Goal: Information Seeking & Learning: Learn about a topic

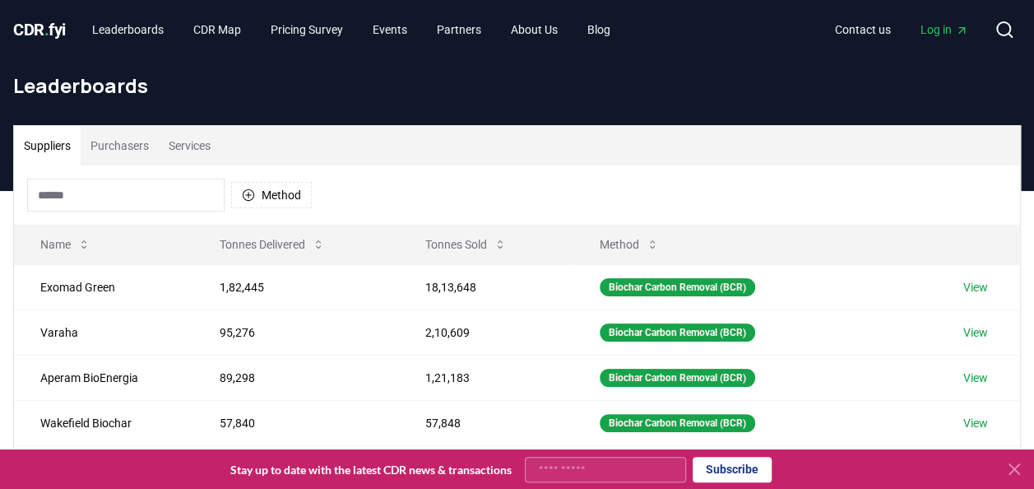
click at [1012, 464] on icon at bounding box center [1014, 469] width 20 height 20
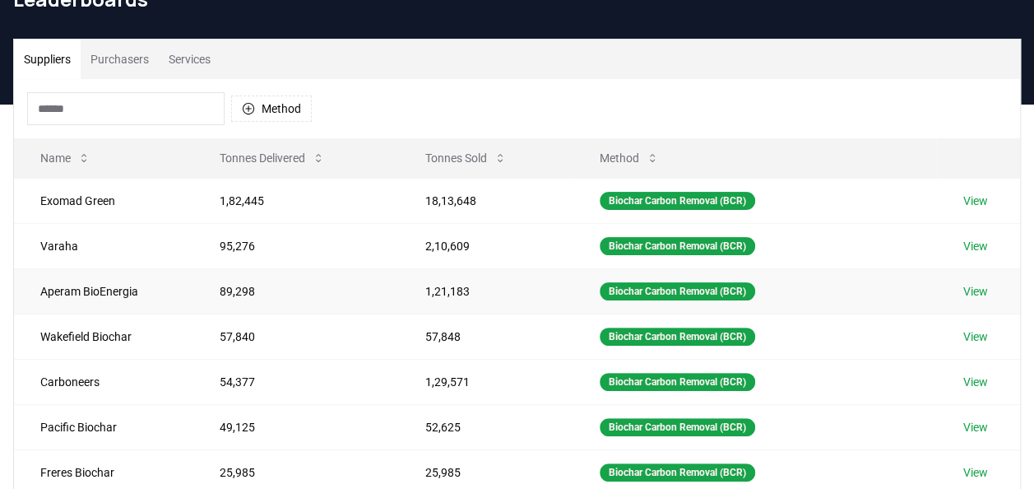
scroll to position [18, 0]
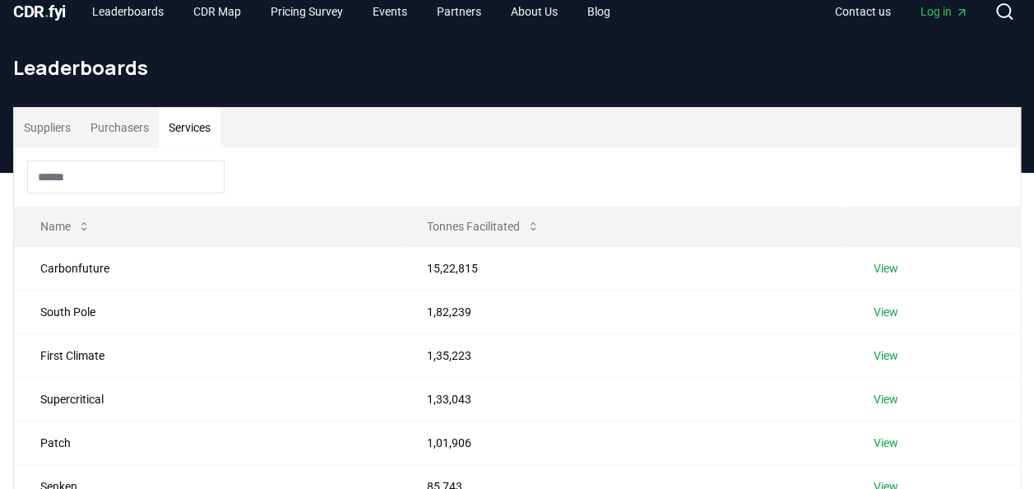
click at [179, 117] on button "Services" at bounding box center [190, 127] width 62 height 39
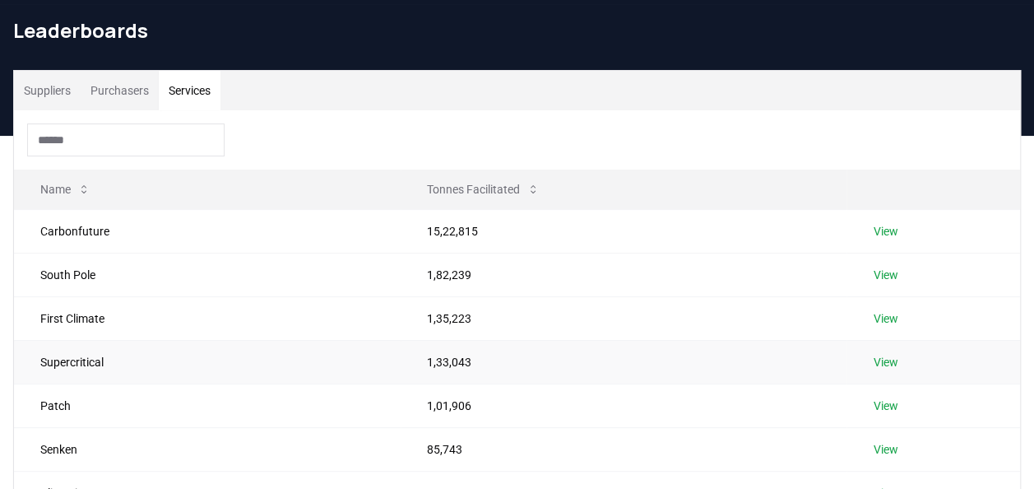
scroll to position [0, 0]
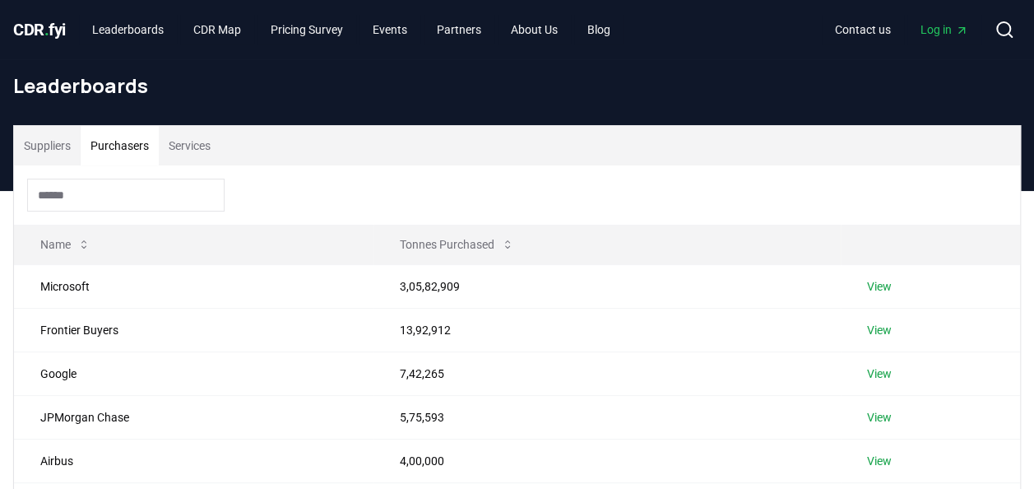
click at [132, 155] on button "Purchasers" at bounding box center [120, 145] width 78 height 39
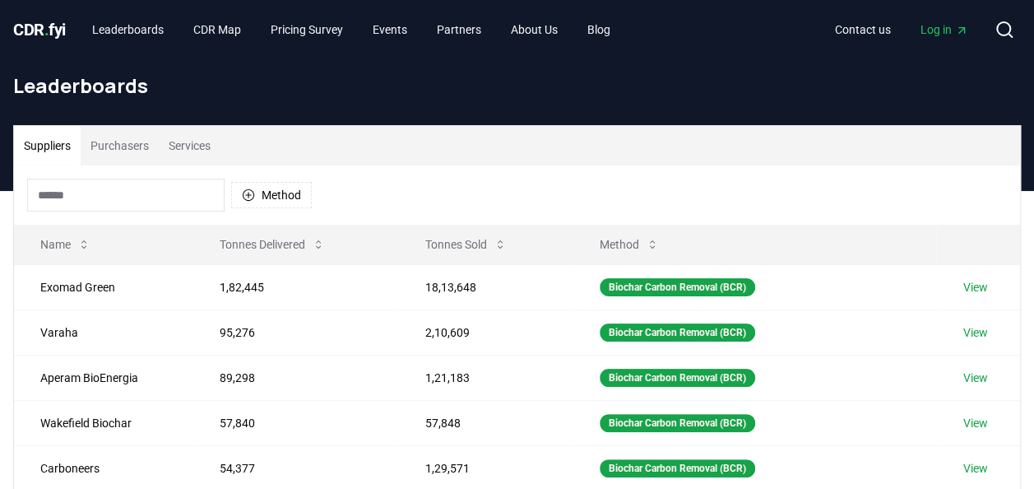
click at [62, 151] on button "Suppliers" at bounding box center [47, 145] width 67 height 39
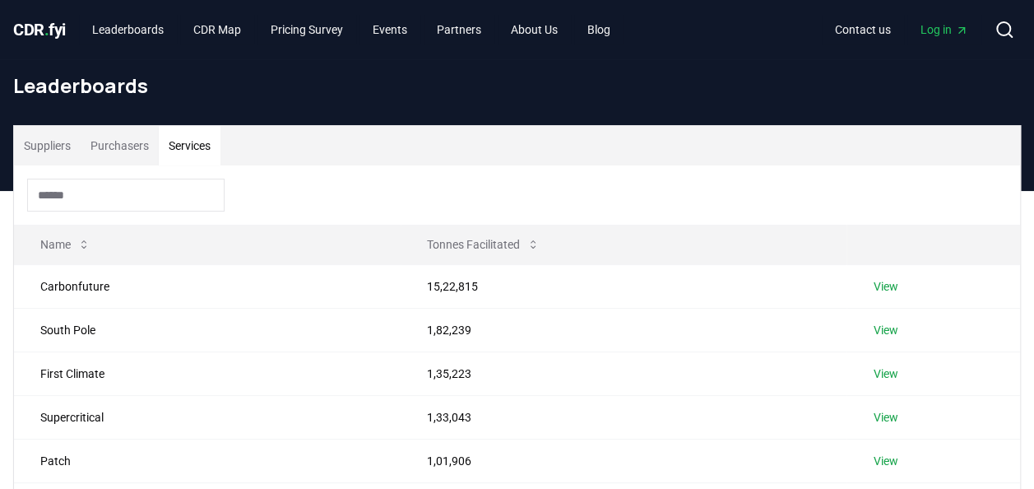
click at [181, 138] on button "Services" at bounding box center [190, 145] width 62 height 39
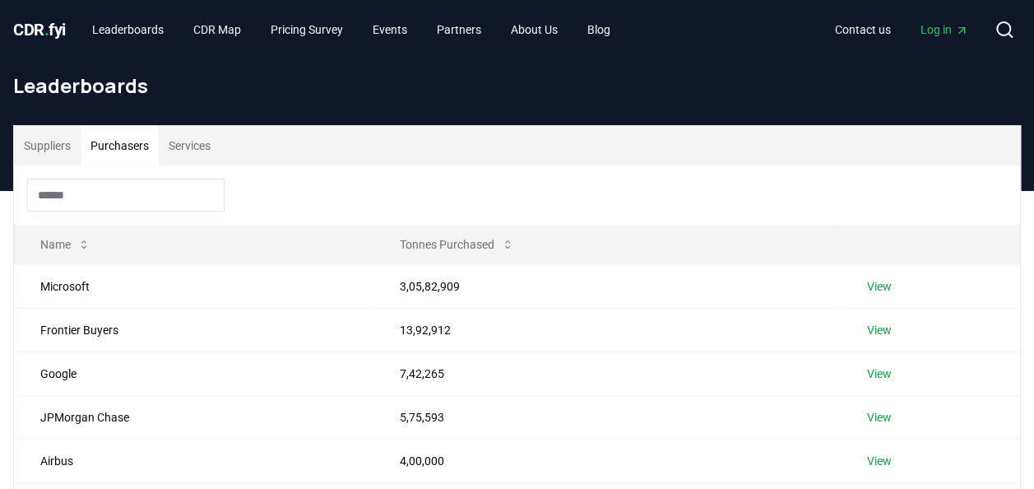
click at [130, 141] on button "Purchasers" at bounding box center [120, 145] width 78 height 39
click at [56, 146] on button "Suppliers" at bounding box center [47, 145] width 67 height 39
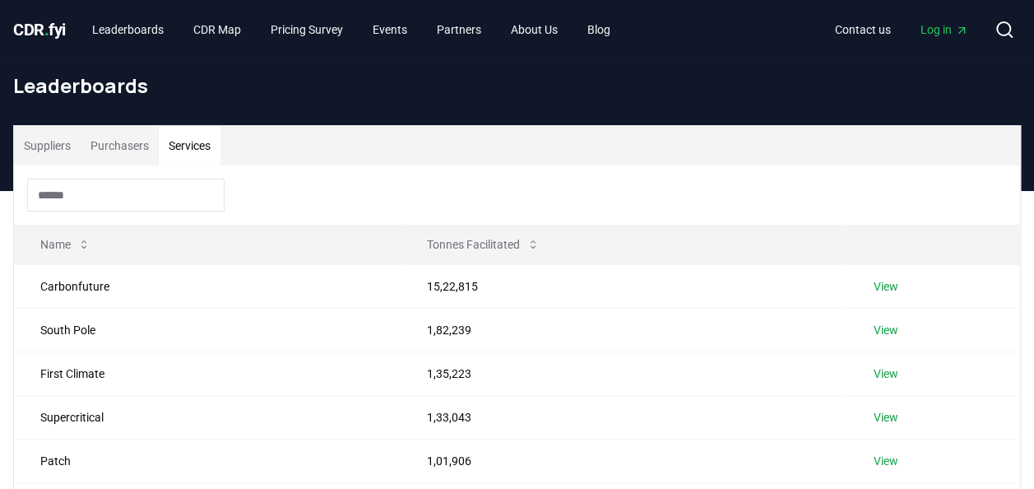
click at [193, 140] on button "Services" at bounding box center [190, 145] width 62 height 39
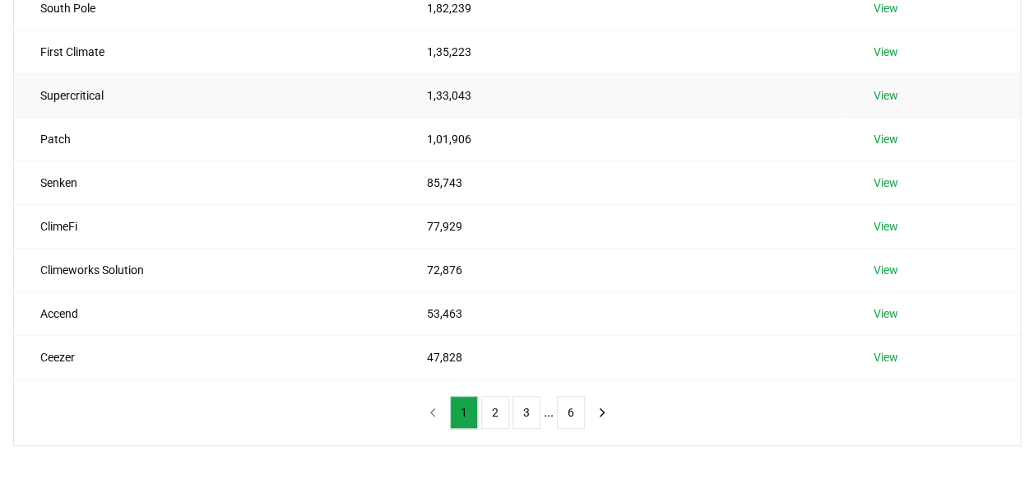
scroll to position [328, 0]
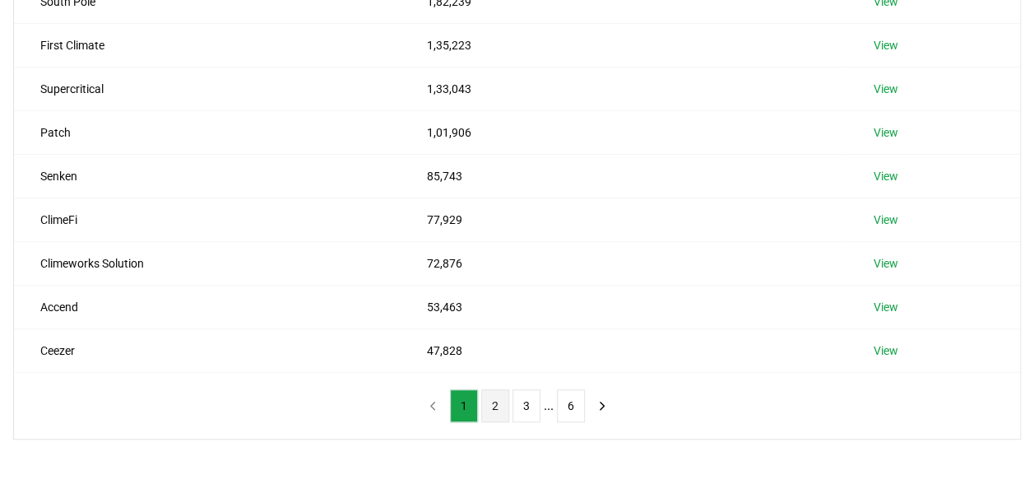
click at [498, 399] on button "2" at bounding box center [495, 405] width 28 height 33
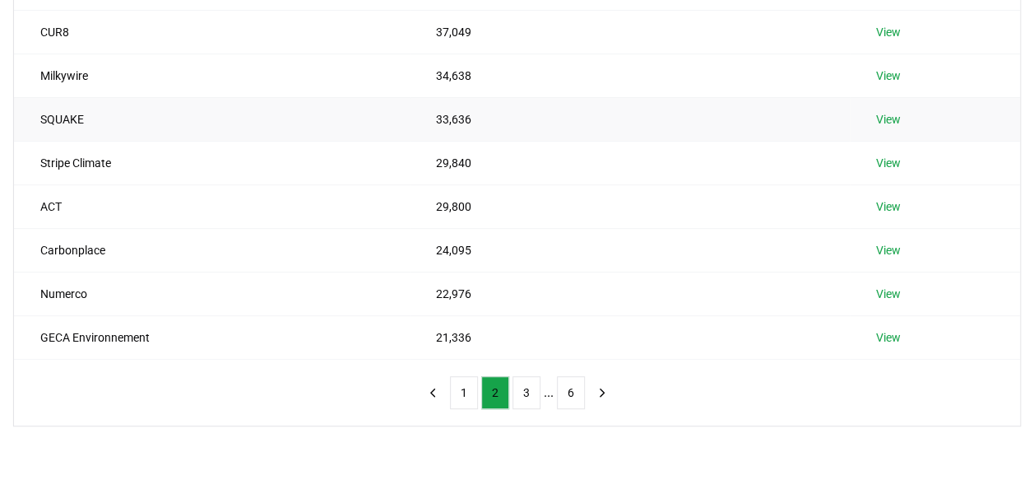
scroll to position [375, 0]
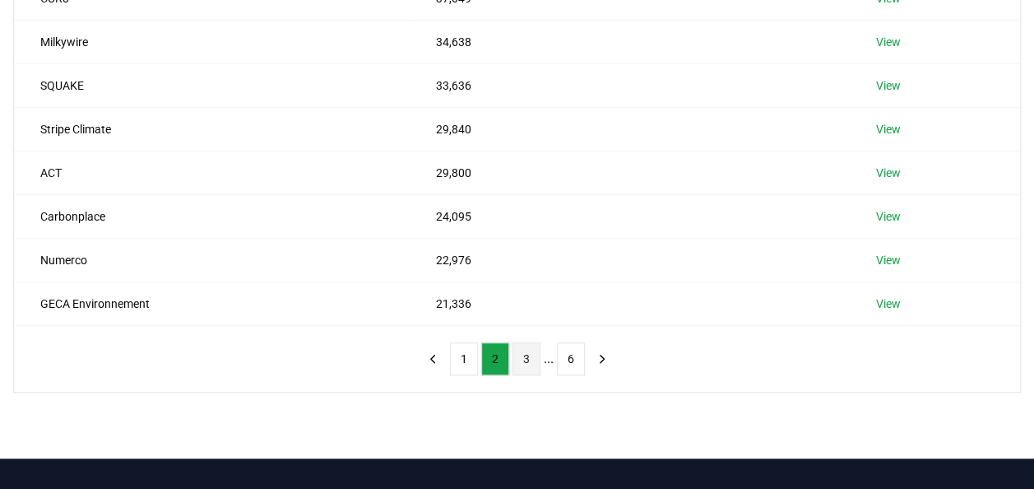
click at [532, 355] on button "3" at bounding box center [526, 358] width 28 height 33
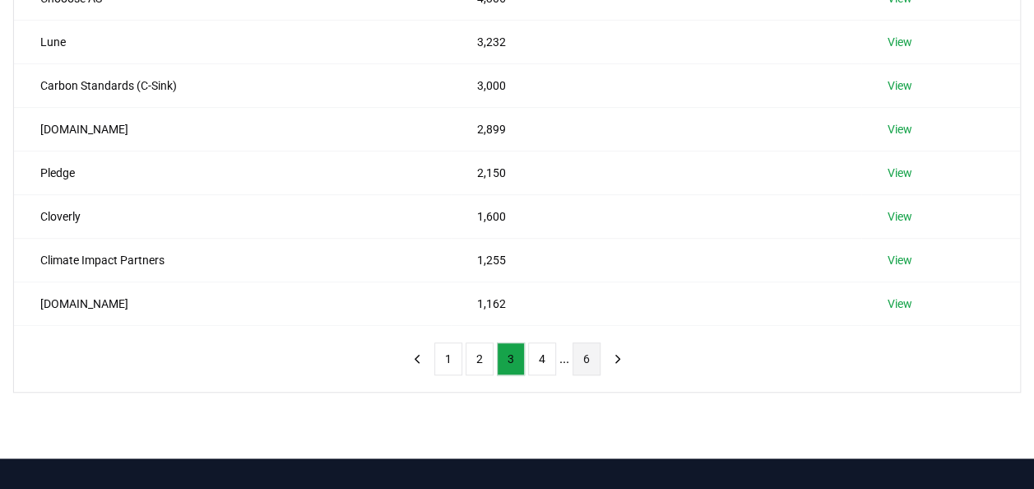
click at [589, 349] on button "6" at bounding box center [587, 358] width 28 height 33
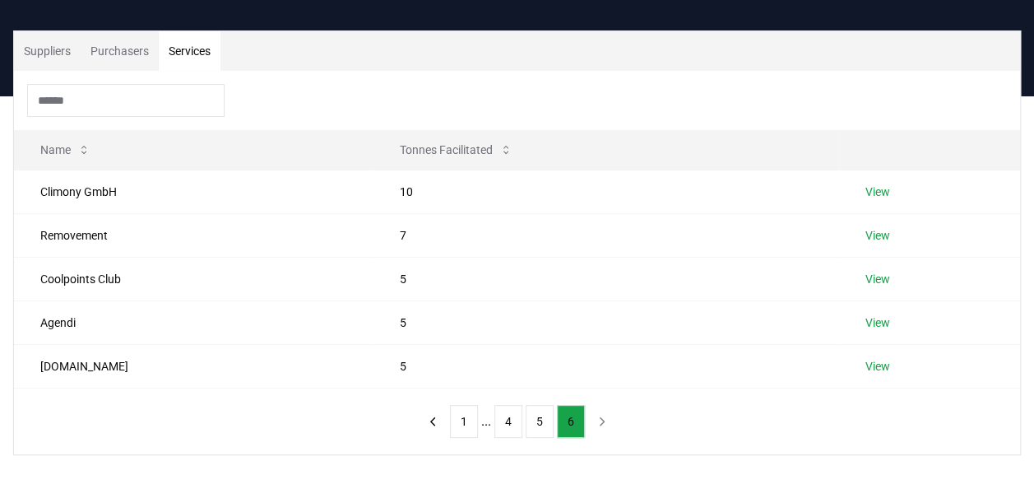
scroll to position [66, 0]
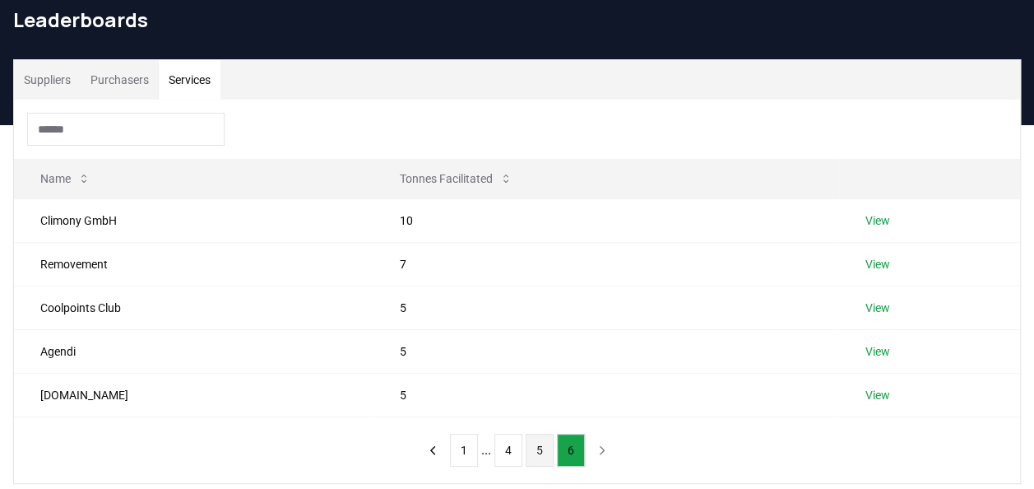
click at [548, 449] on button "5" at bounding box center [540, 450] width 28 height 33
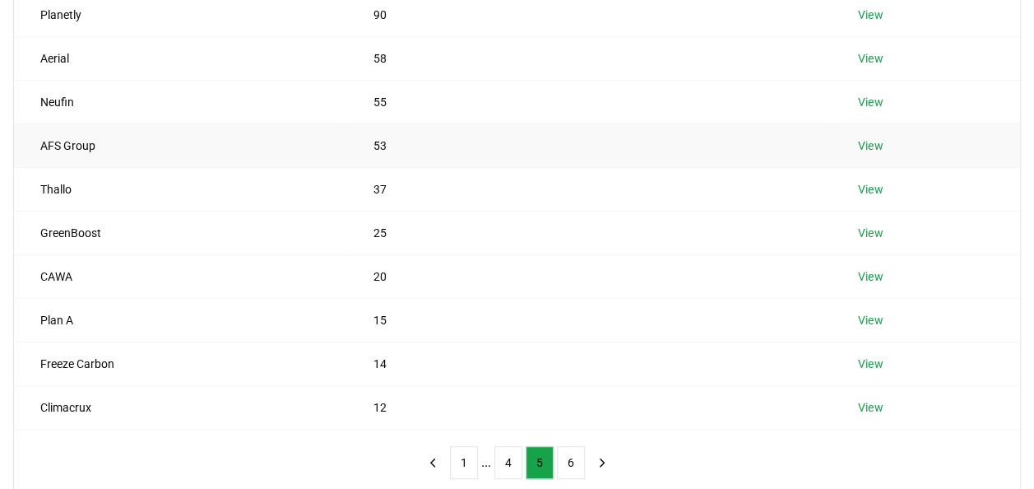
scroll to position [384, 0]
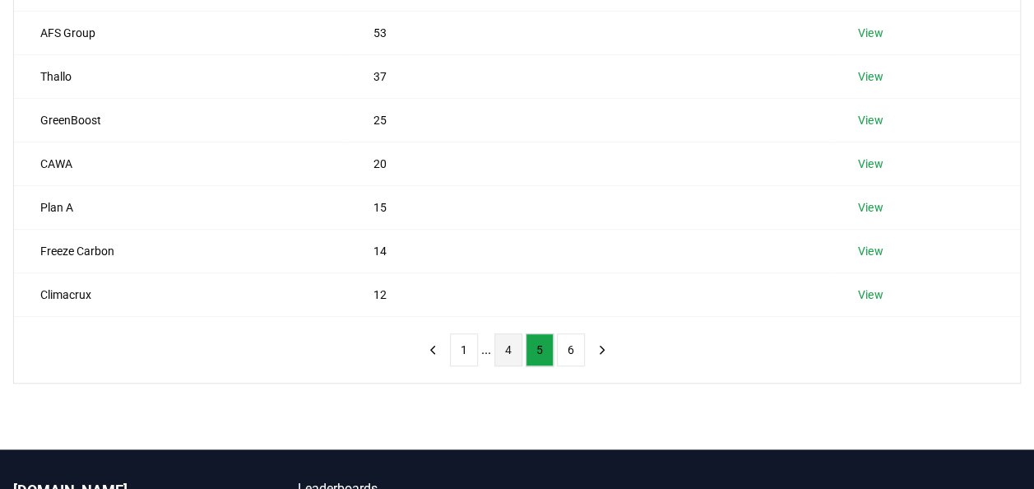
click at [505, 359] on button "4" at bounding box center [508, 349] width 28 height 33
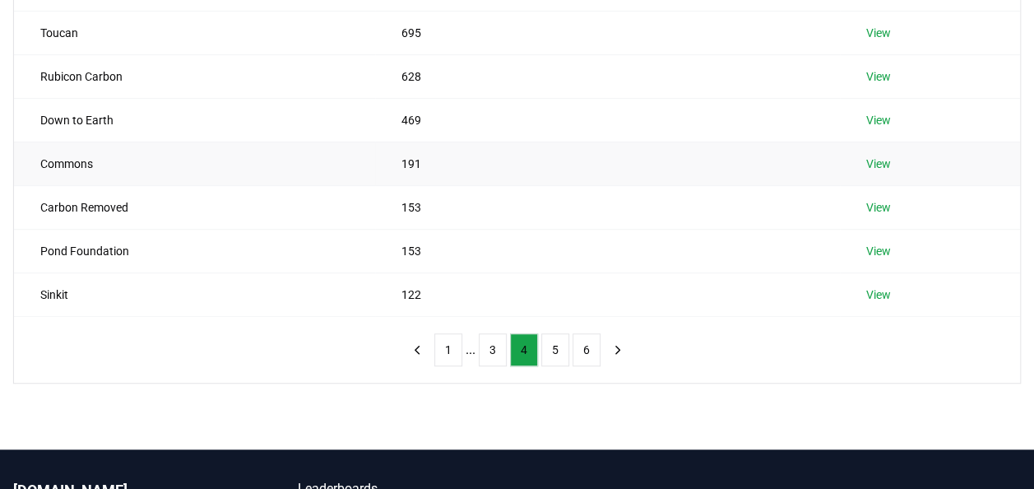
scroll to position [222, 0]
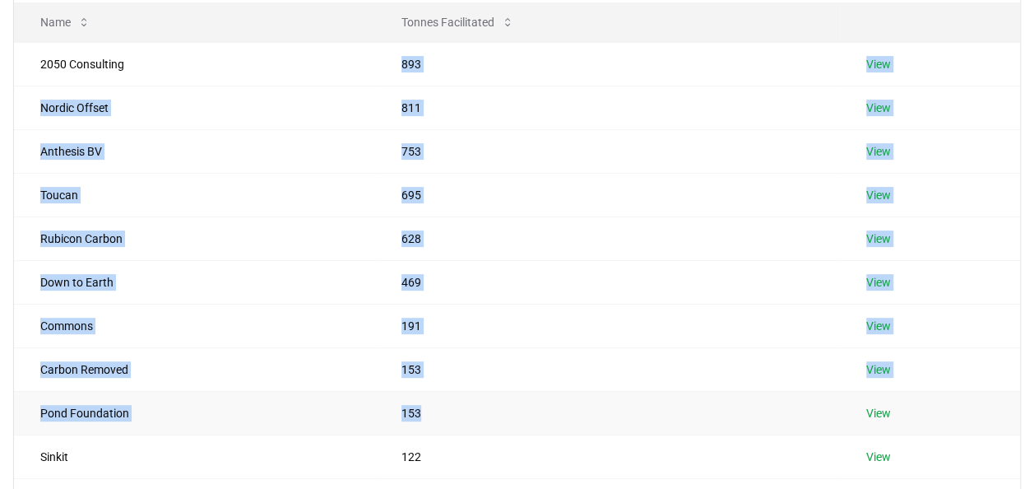
drag, startPoint x: 403, startPoint y: 59, endPoint x: 446, endPoint y: 400, distance: 343.2
click at [446, 400] on tbody "2050 Consulting 893 View Nordic Offset 811 View Anthesis BV 753 View Toucan 695…" at bounding box center [517, 260] width 1006 height 436
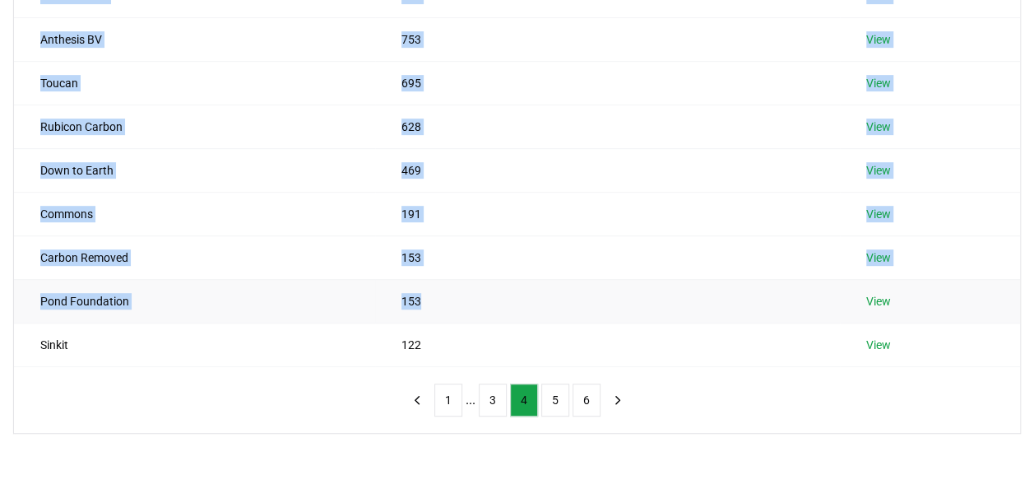
scroll to position [336, 0]
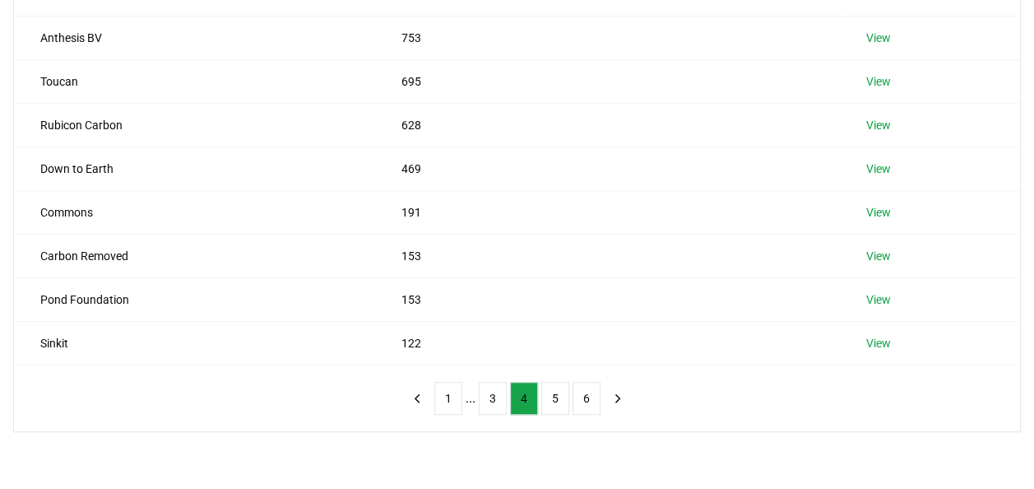
drag, startPoint x: 446, startPoint y: 400, endPoint x: 363, endPoint y: 397, distance: 83.1
click at [363, 397] on div "Name Tonnes Facilitated 2050 Consulting 893 View Nordic Offset 811 View Anthesi…" at bounding box center [517, 130] width 1006 height 601
click at [449, 390] on button "1" at bounding box center [448, 398] width 28 height 33
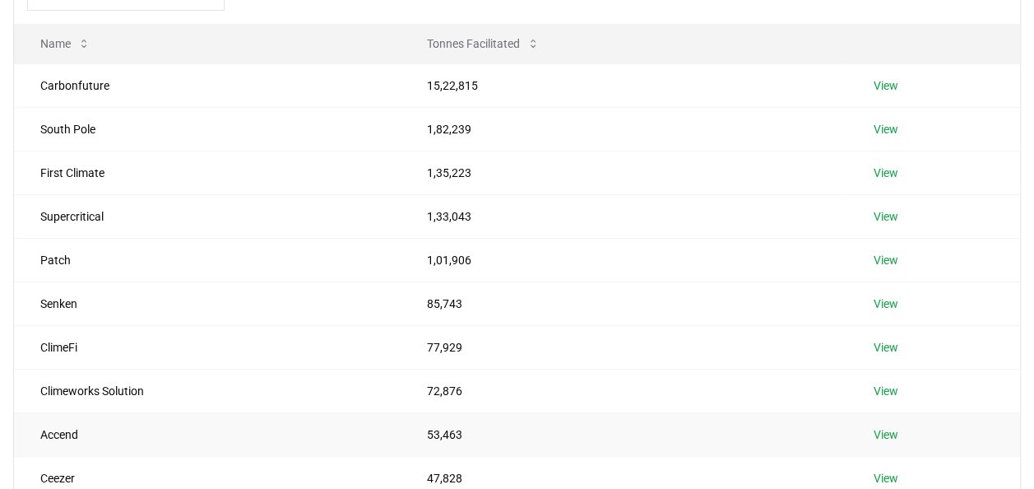
scroll to position [116, 0]
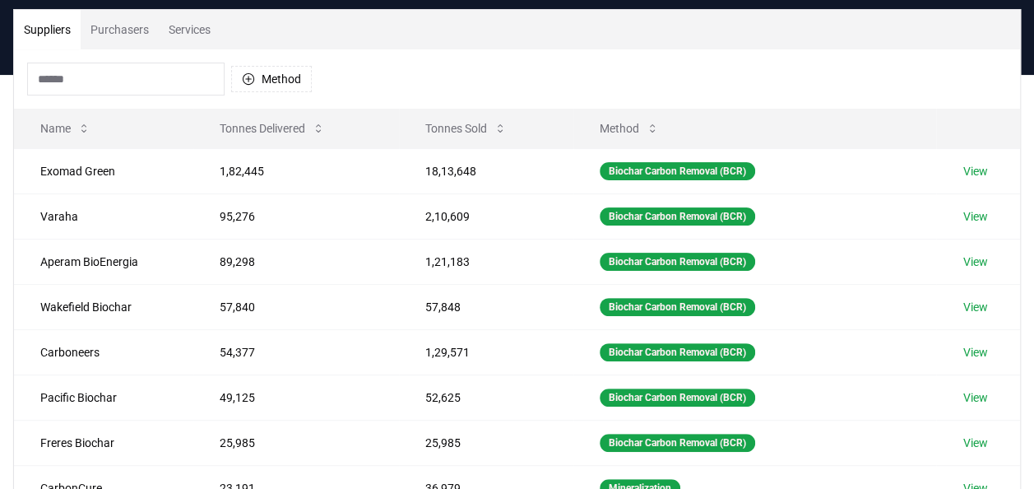
click at [51, 31] on button "Suppliers" at bounding box center [47, 29] width 67 height 39
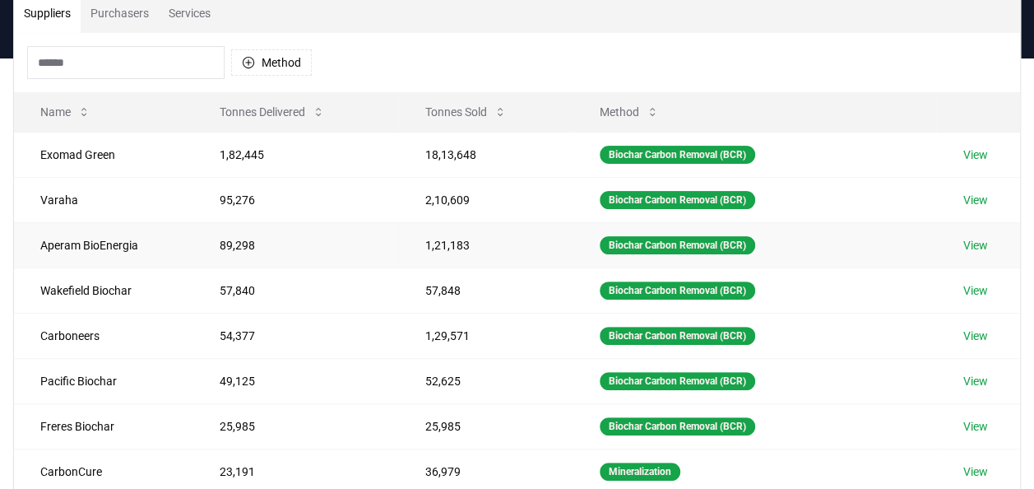
scroll to position [96, 0]
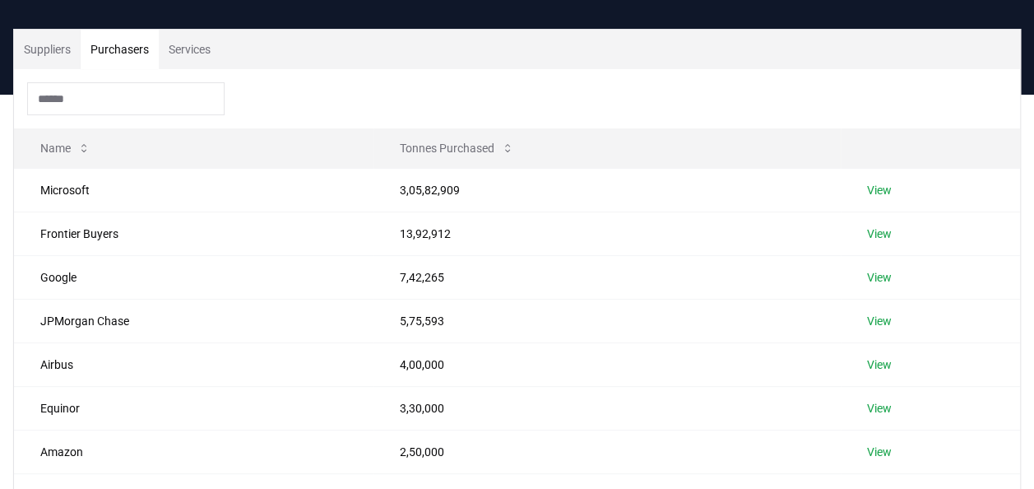
click at [111, 63] on button "Purchasers" at bounding box center [120, 49] width 78 height 39
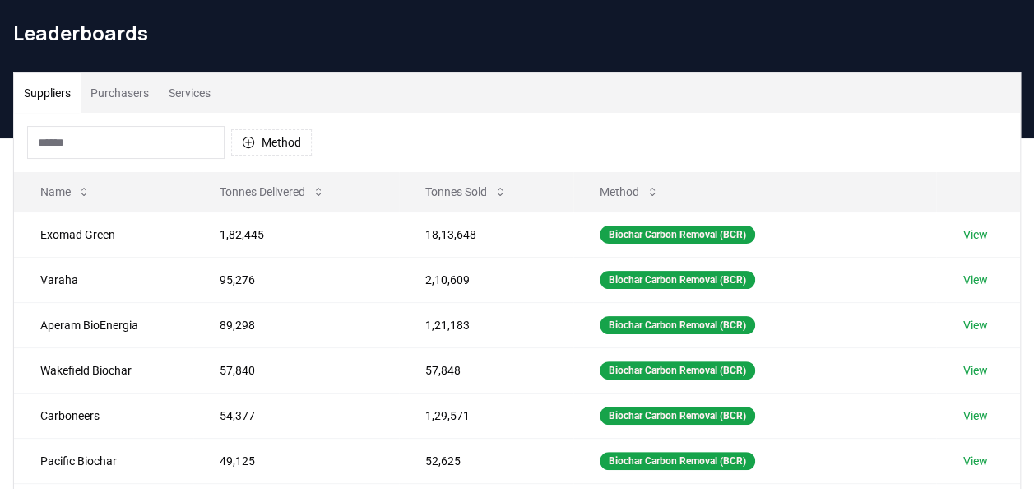
click at [43, 100] on button "Suppliers" at bounding box center [47, 92] width 67 height 39
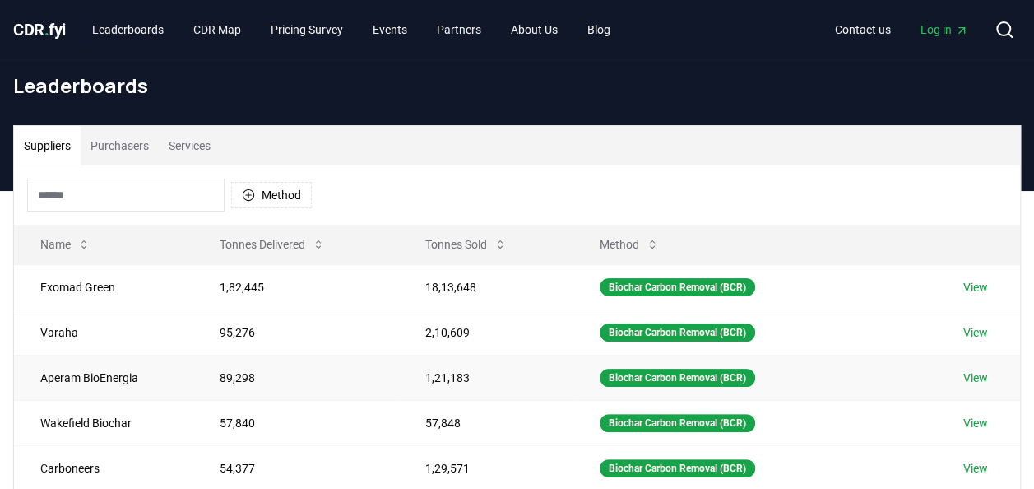
scroll to position [1, 0]
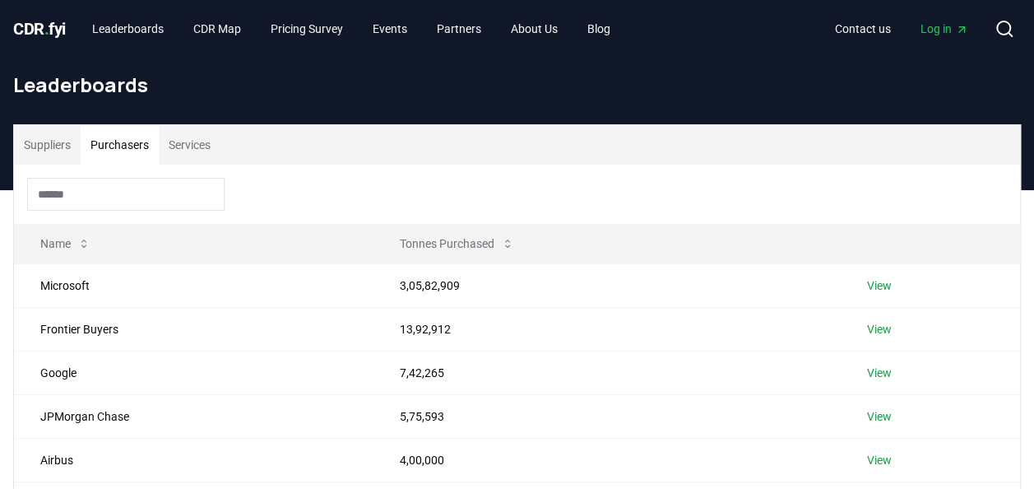
click at [124, 133] on button "Purchasers" at bounding box center [120, 144] width 78 height 39
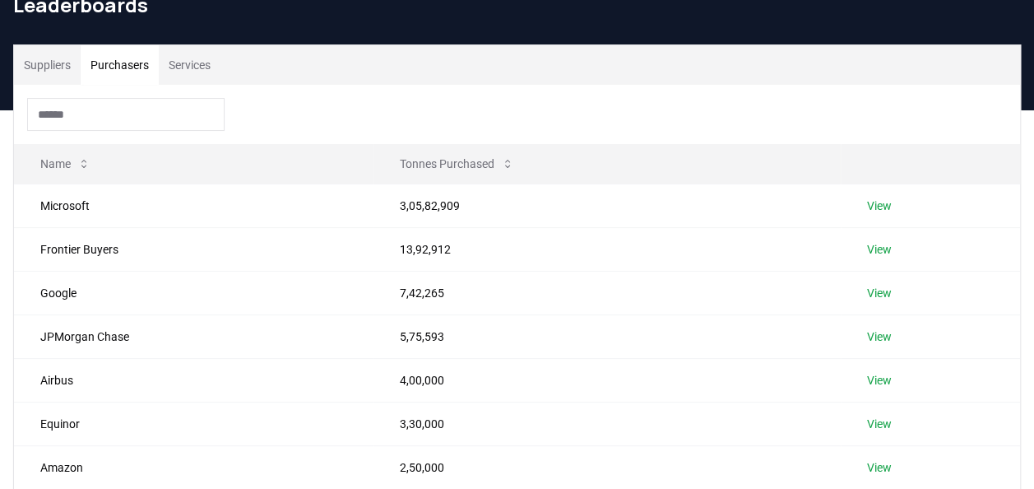
scroll to position [78, 0]
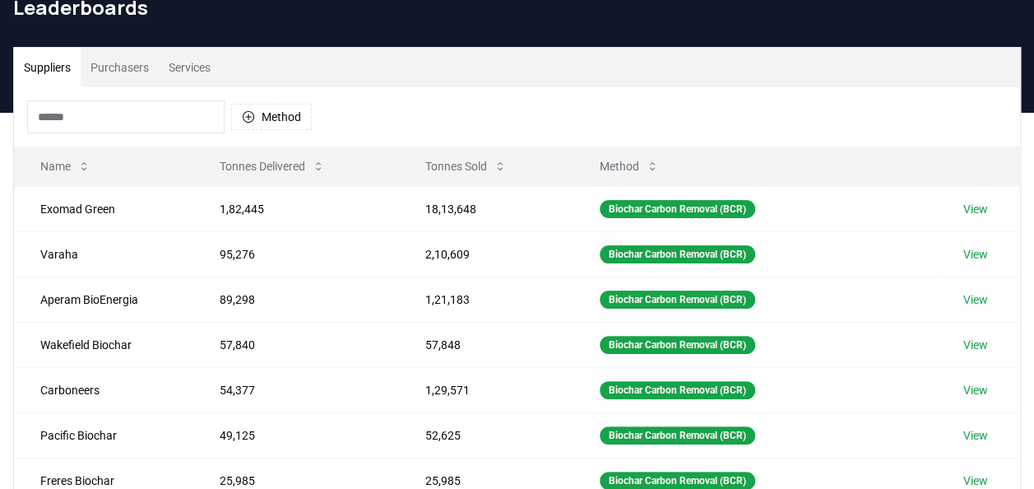
click at [56, 67] on button "Suppliers" at bounding box center [47, 67] width 67 height 39
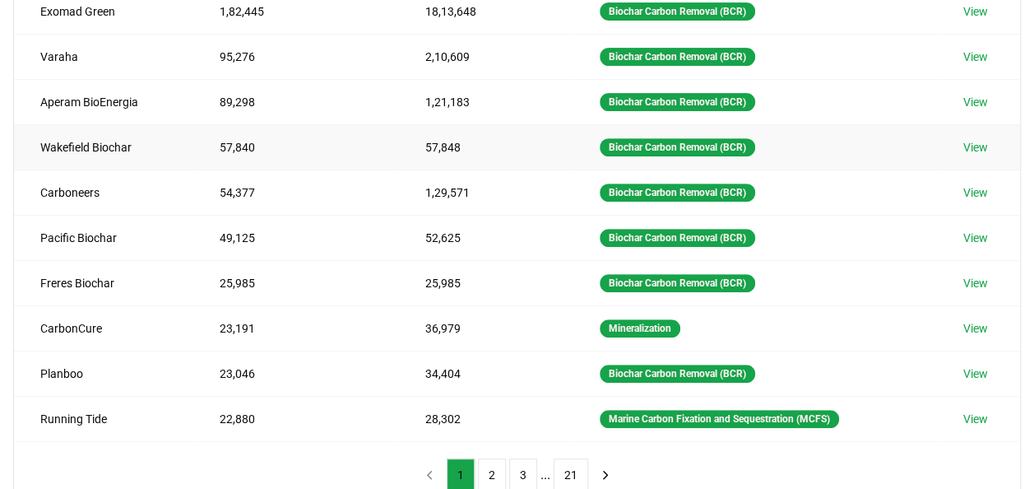
scroll to position [108, 0]
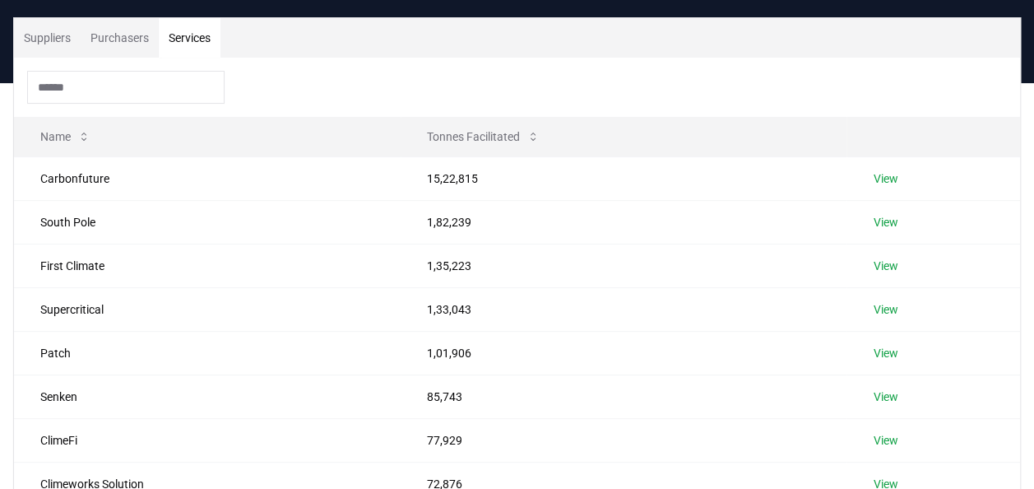
click at [207, 33] on button "Services" at bounding box center [190, 37] width 62 height 39
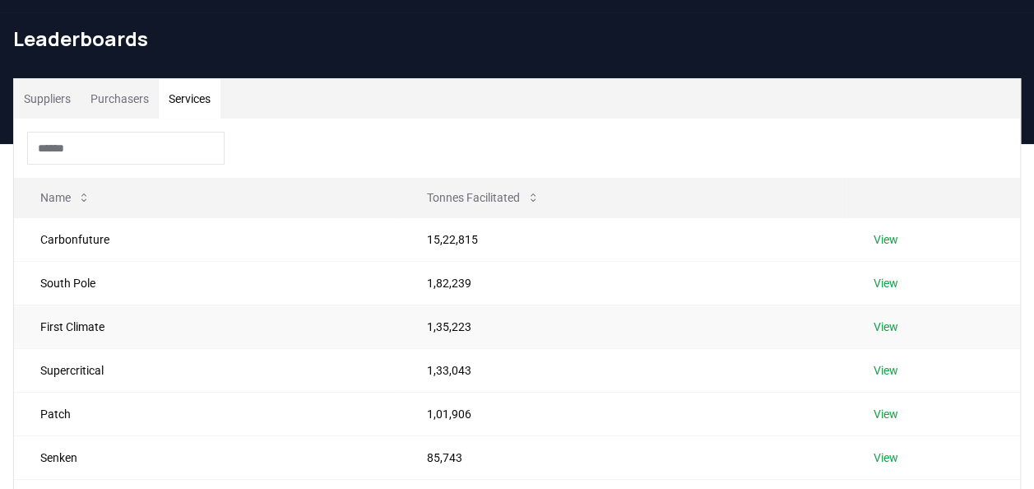
scroll to position [48, 0]
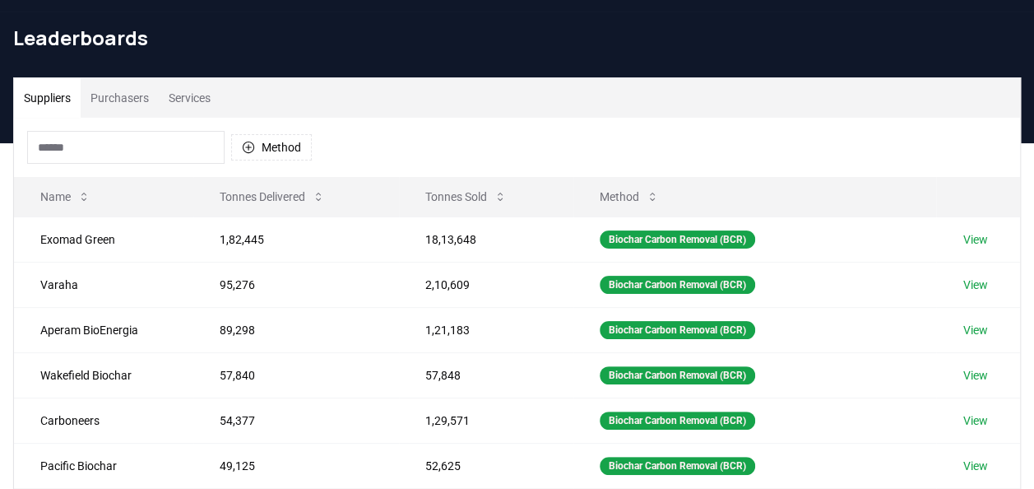
click at [36, 92] on button "Suppliers" at bounding box center [47, 97] width 67 height 39
click at [629, 106] on div "Suppliers Purchasers Services" at bounding box center [517, 97] width 1006 height 39
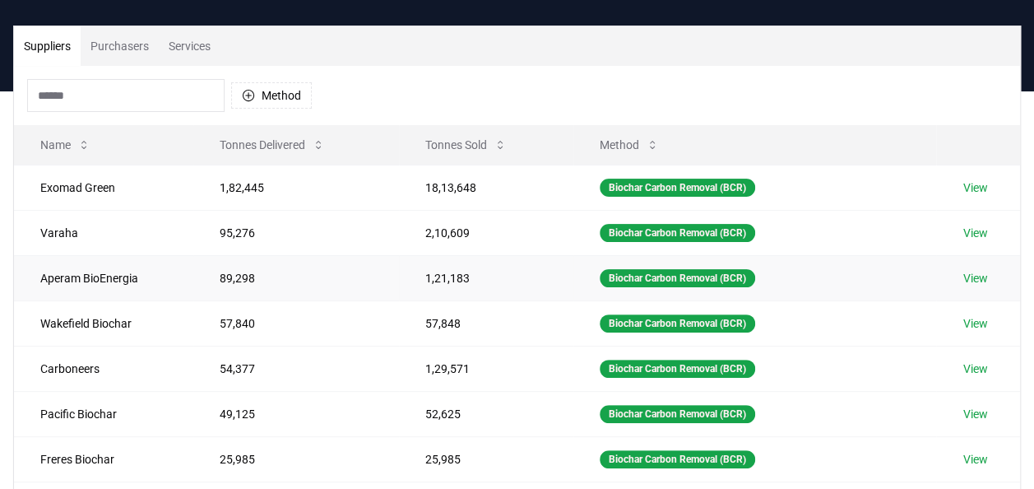
scroll to position [7, 0]
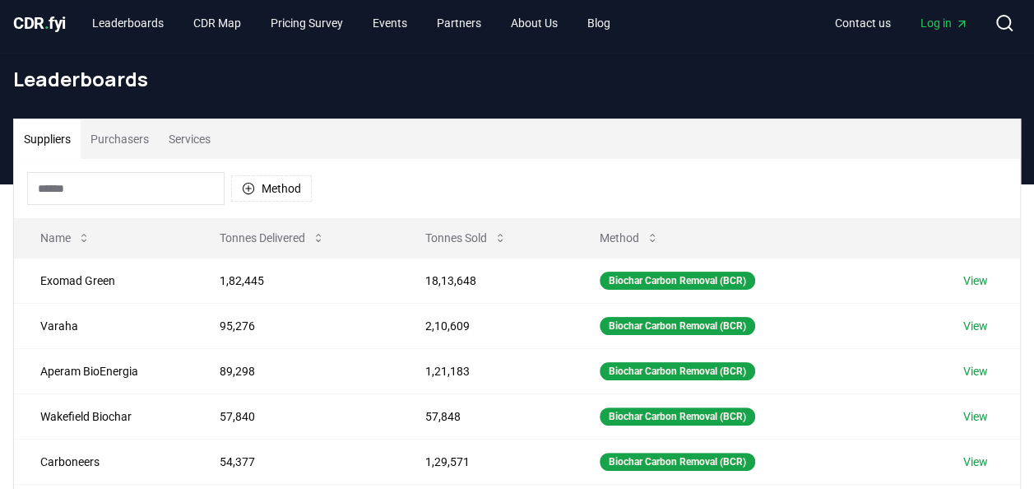
click at [647, 122] on div "Suppliers Purchasers Services" at bounding box center [517, 138] width 1006 height 39
click at [618, 160] on div "Method" at bounding box center [517, 188] width 1006 height 59
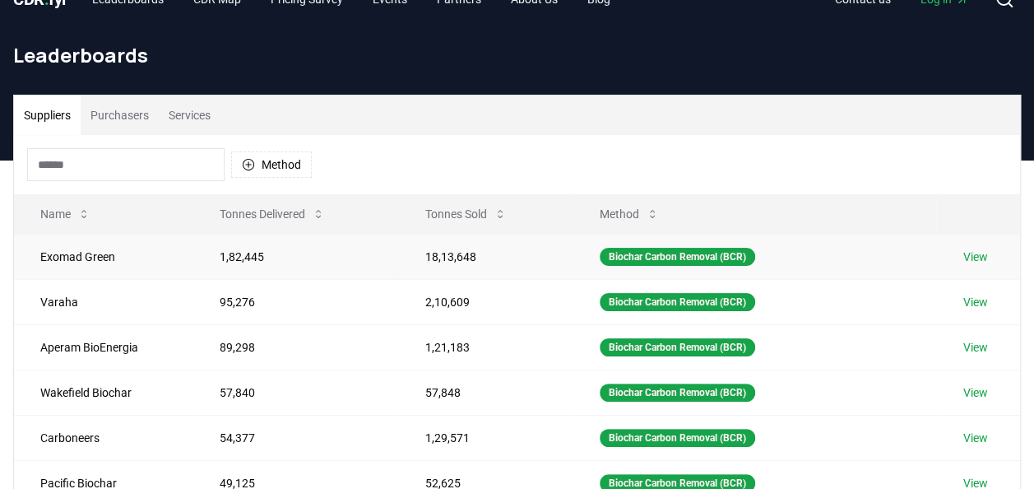
scroll to position [30, 0]
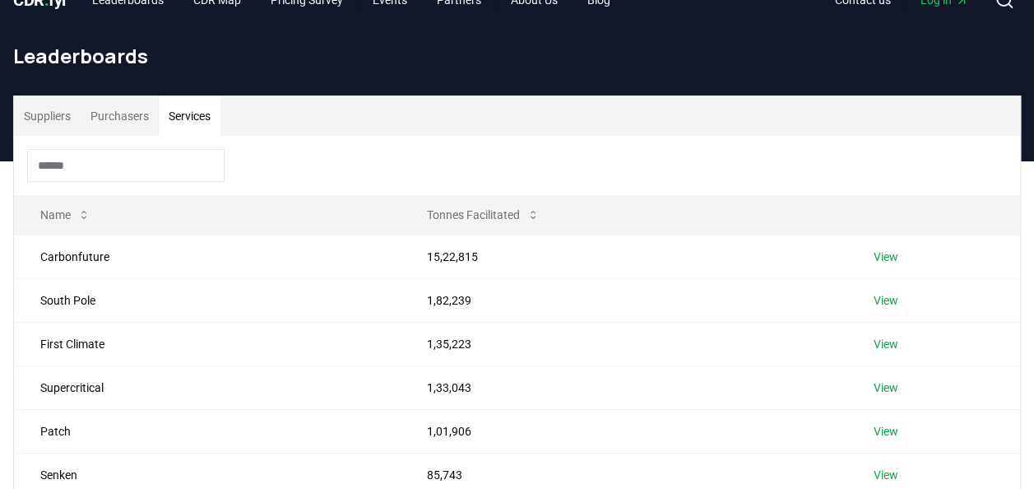
click at [200, 112] on button "Services" at bounding box center [190, 115] width 62 height 39
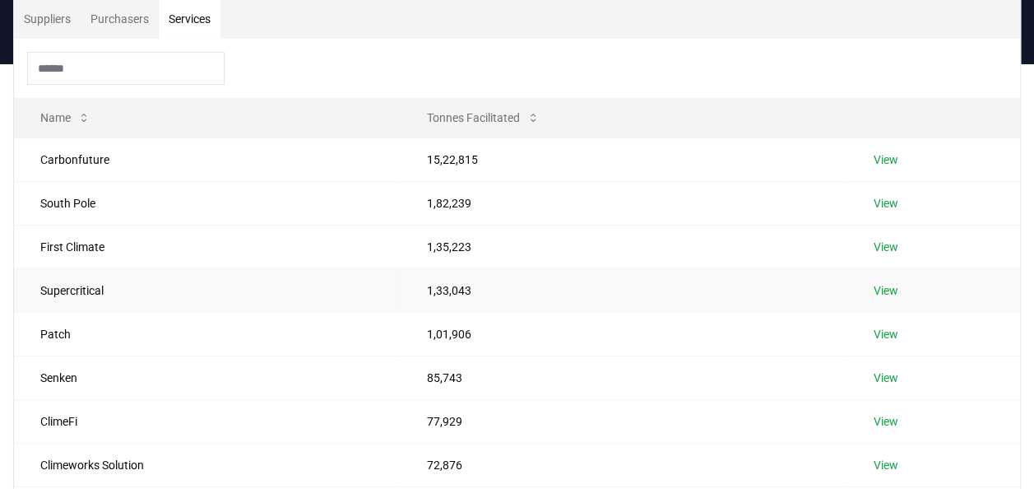
scroll to position [82, 0]
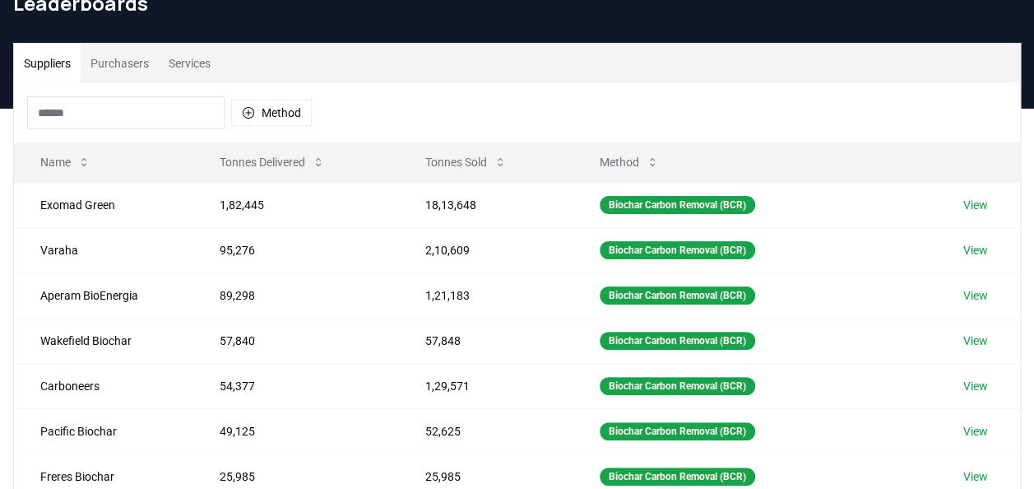
click at [48, 54] on button "Suppliers" at bounding box center [47, 63] width 67 height 39
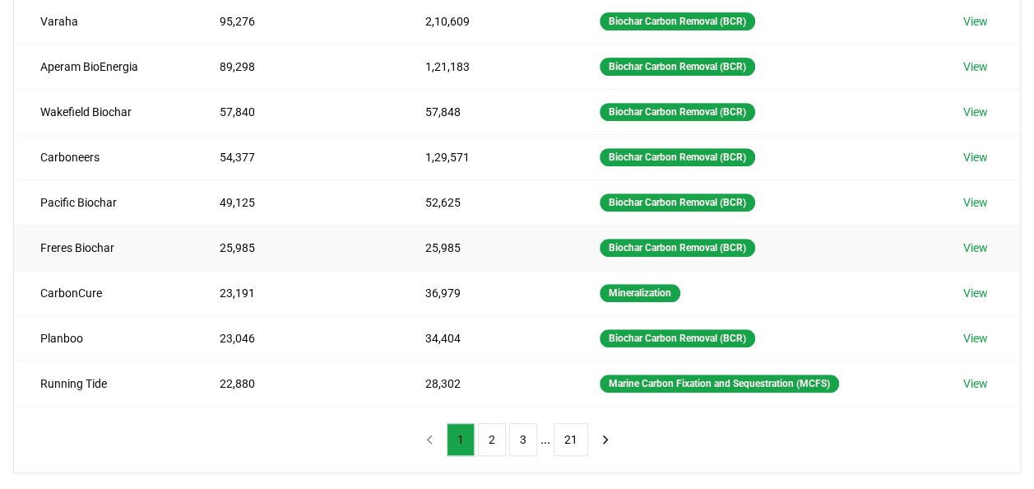
scroll to position [95, 0]
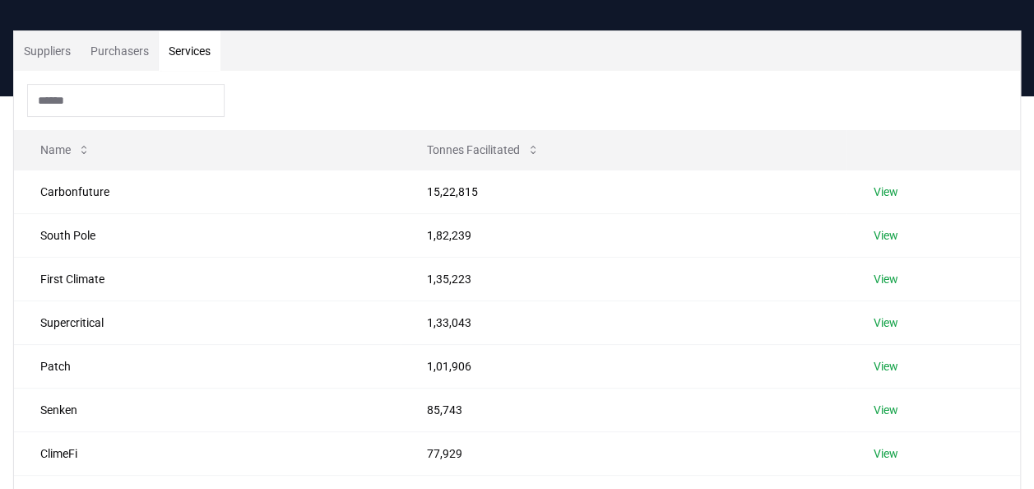
click at [197, 39] on button "Services" at bounding box center [190, 50] width 62 height 39
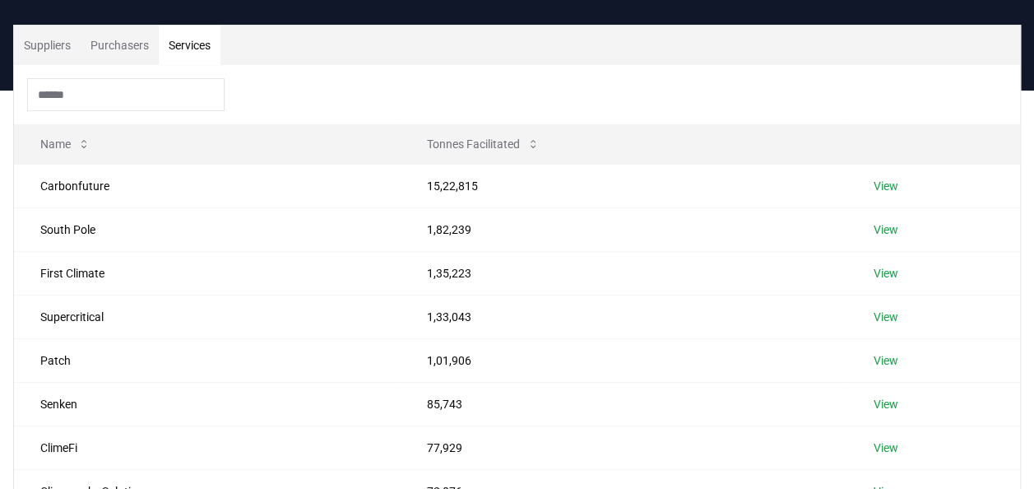
scroll to position [101, 0]
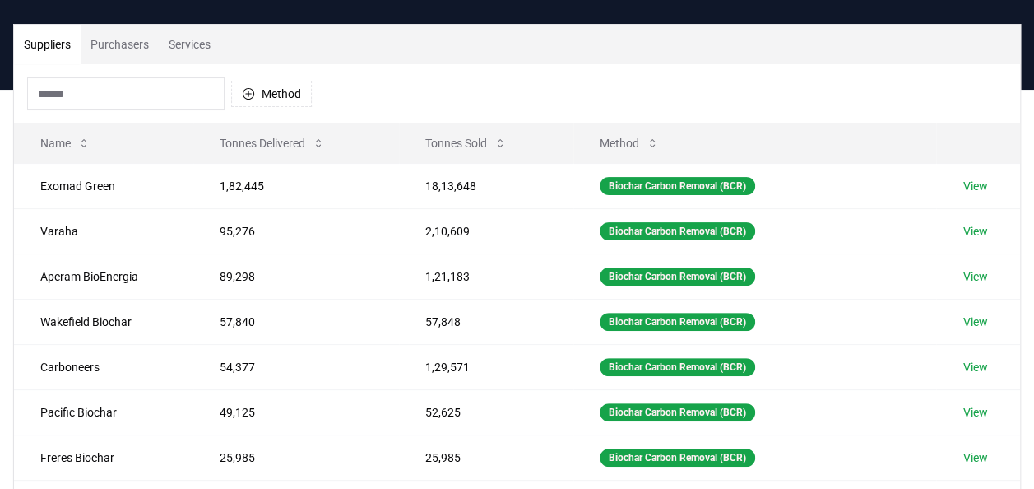
click at [53, 39] on button "Suppliers" at bounding box center [47, 44] width 67 height 39
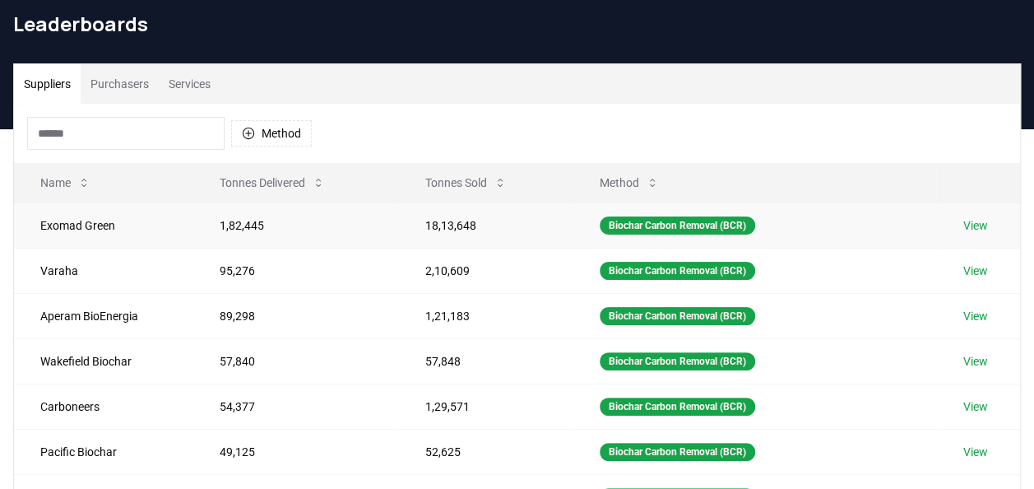
scroll to position [63, 0]
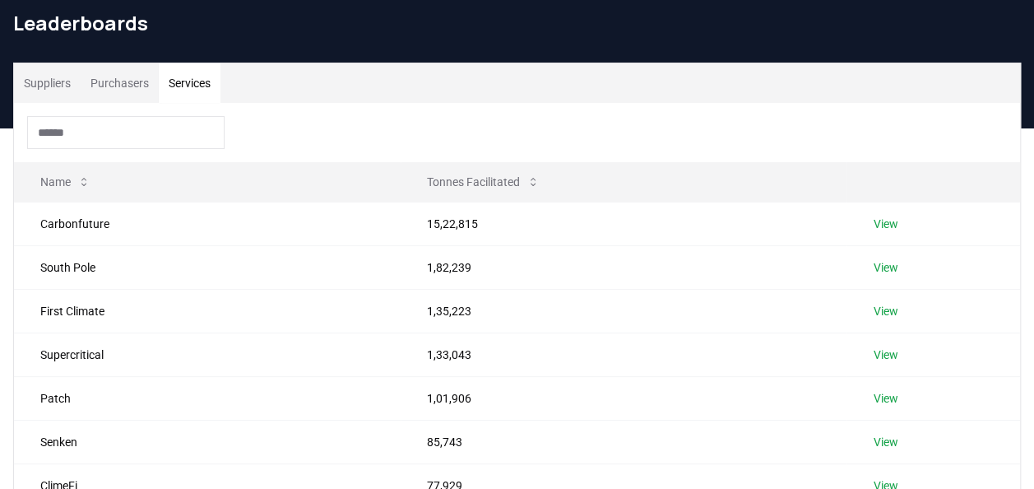
click at [191, 80] on button "Services" at bounding box center [190, 82] width 62 height 39
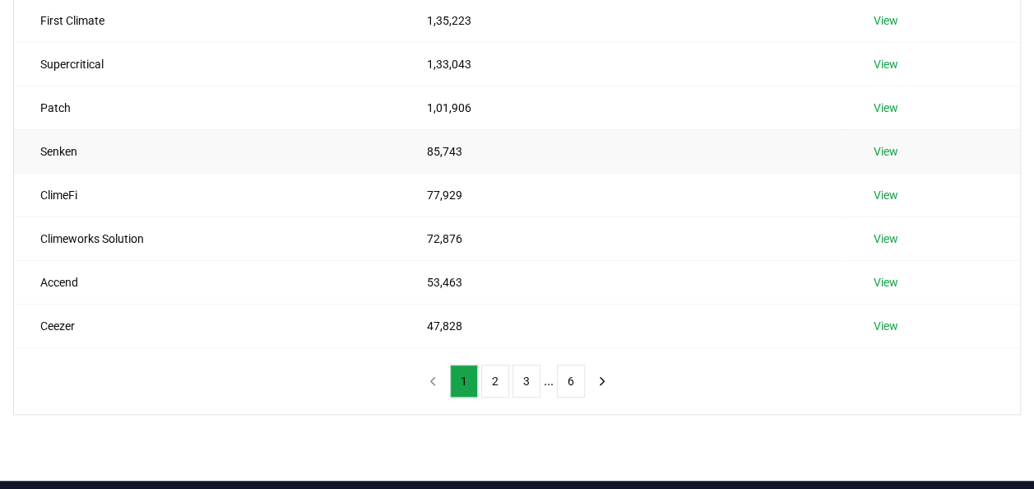
scroll to position [352, 0]
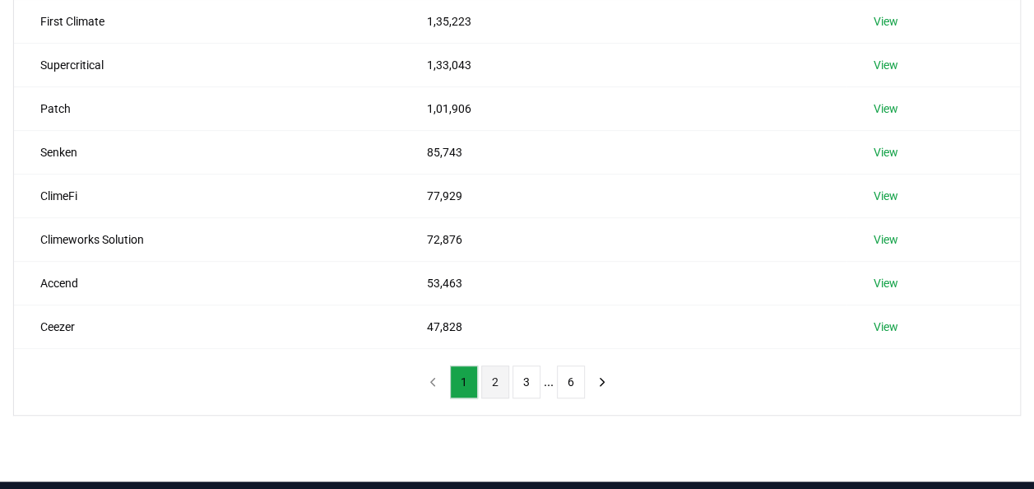
click at [494, 382] on button "2" at bounding box center [495, 381] width 28 height 33
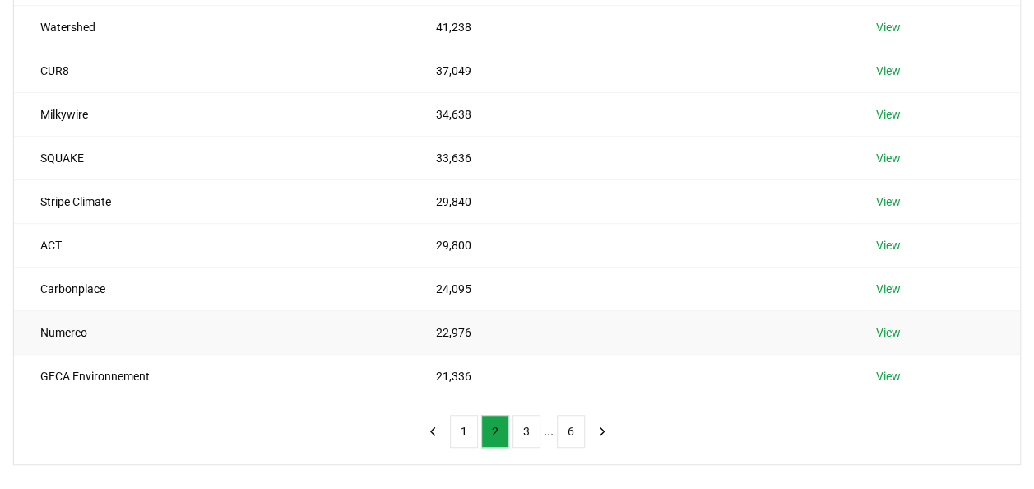
scroll to position [304, 0]
click at [561, 426] on button "6" at bounding box center [571, 429] width 28 height 33
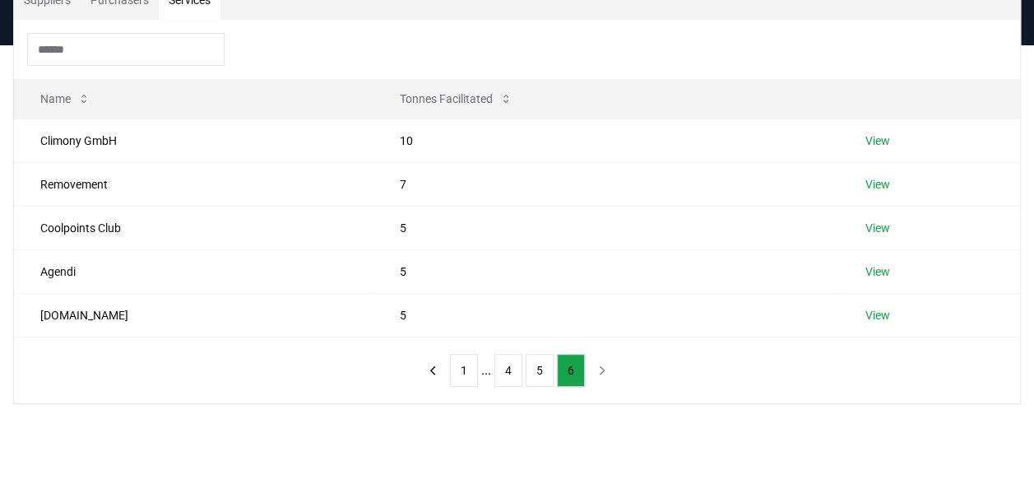
scroll to position [151, 0]
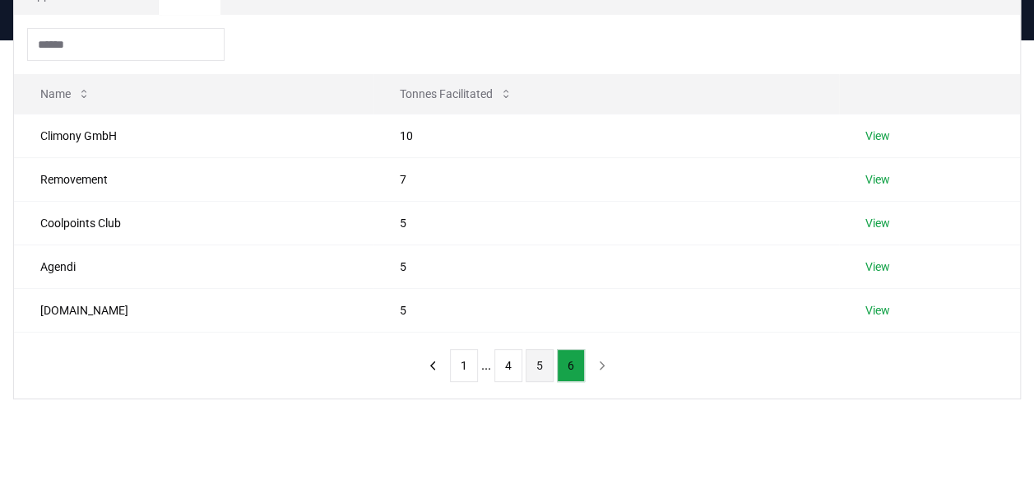
click at [536, 372] on button "5" at bounding box center [540, 365] width 28 height 33
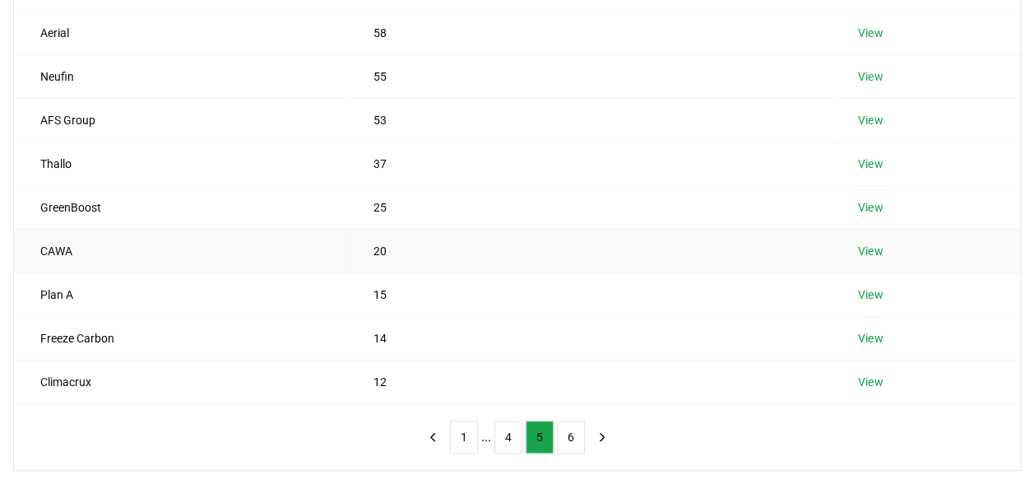
scroll to position [0, 0]
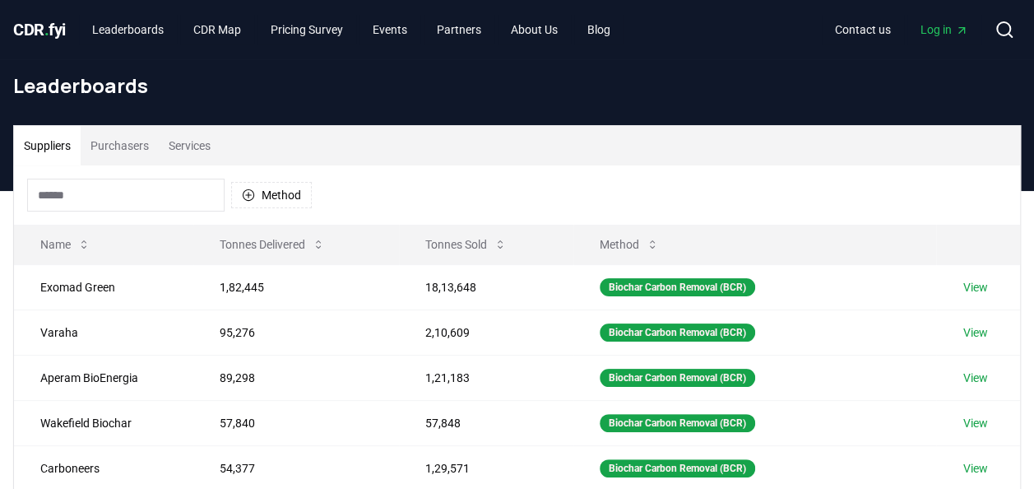
click at [56, 159] on button "Suppliers" at bounding box center [47, 145] width 67 height 39
click at [123, 138] on button "Purchasers" at bounding box center [120, 145] width 78 height 39
click at [67, 143] on button "Suppliers" at bounding box center [47, 145] width 67 height 39
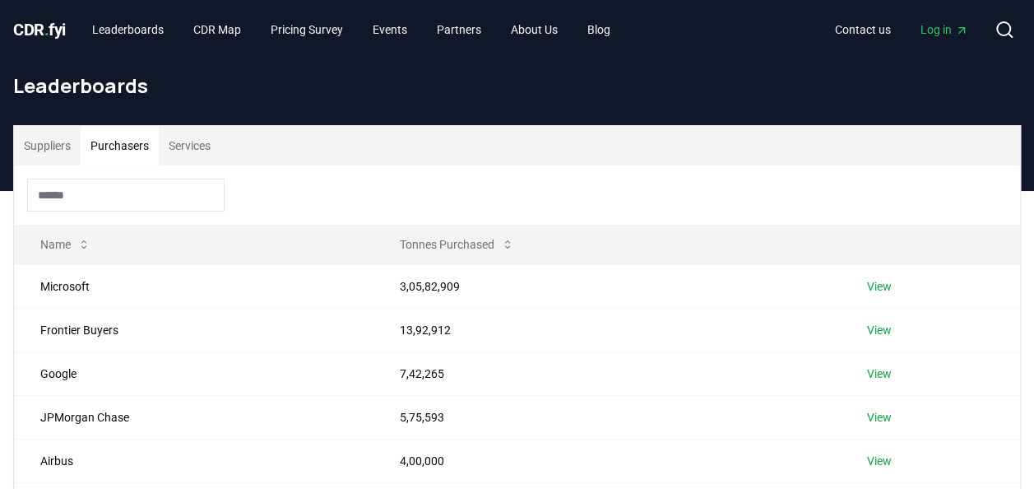
click at [123, 128] on button "Purchasers" at bounding box center [120, 145] width 78 height 39
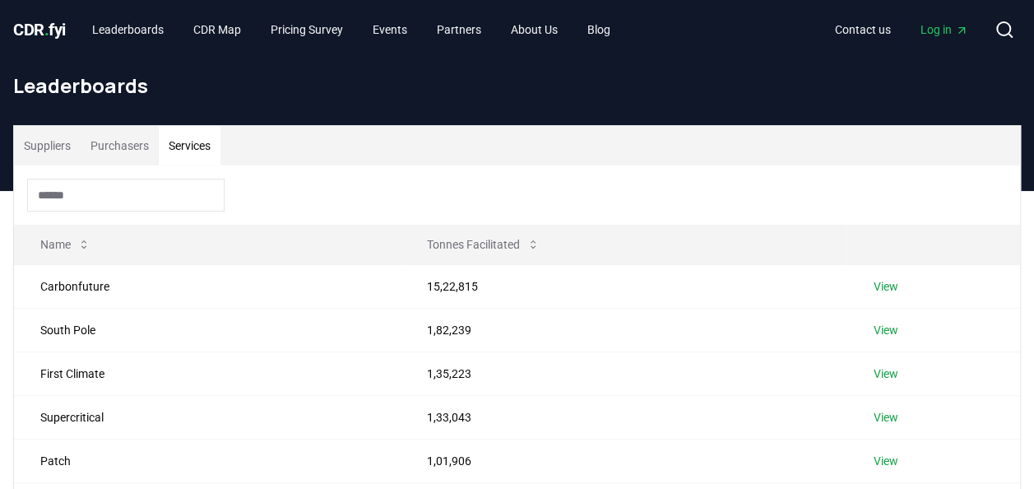
click at [174, 137] on button "Services" at bounding box center [190, 145] width 62 height 39
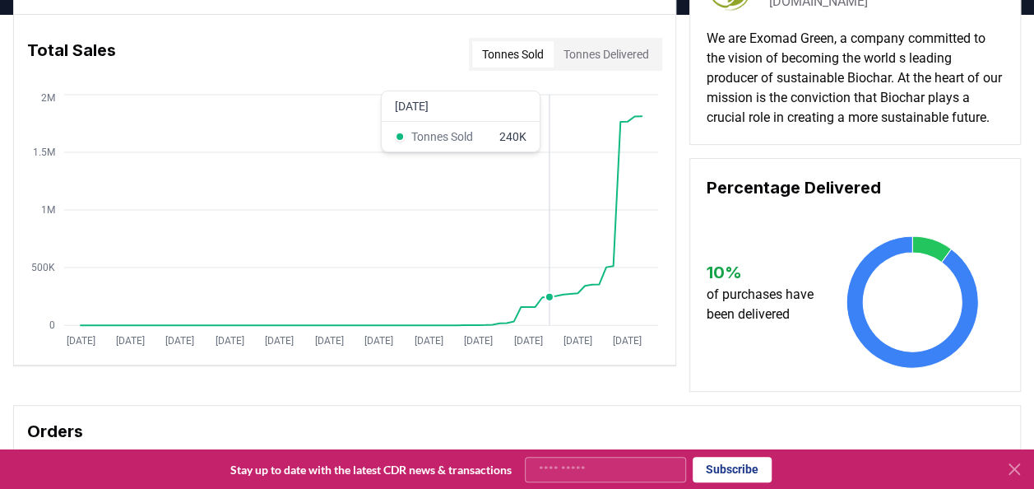
scroll to position [95, 0]
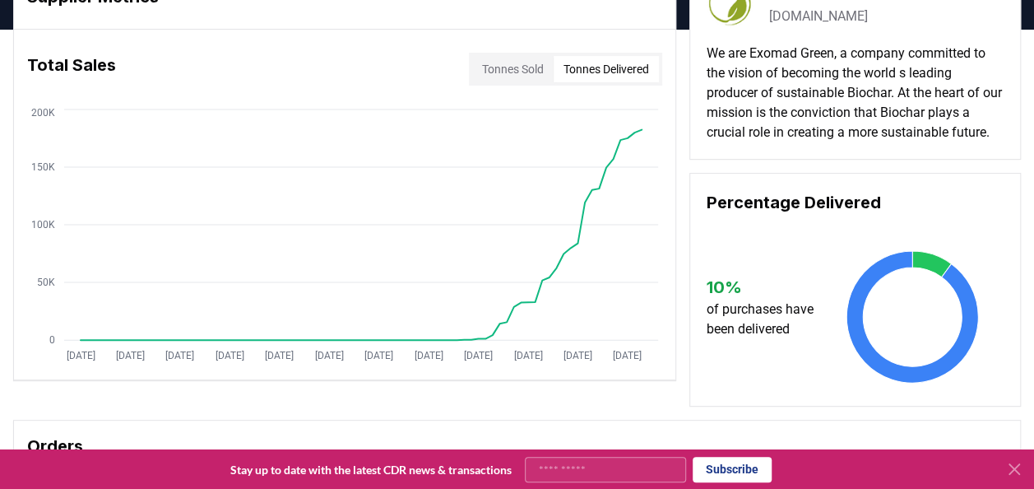
click at [620, 74] on button "Tonnes Delivered" at bounding box center [606, 69] width 105 height 26
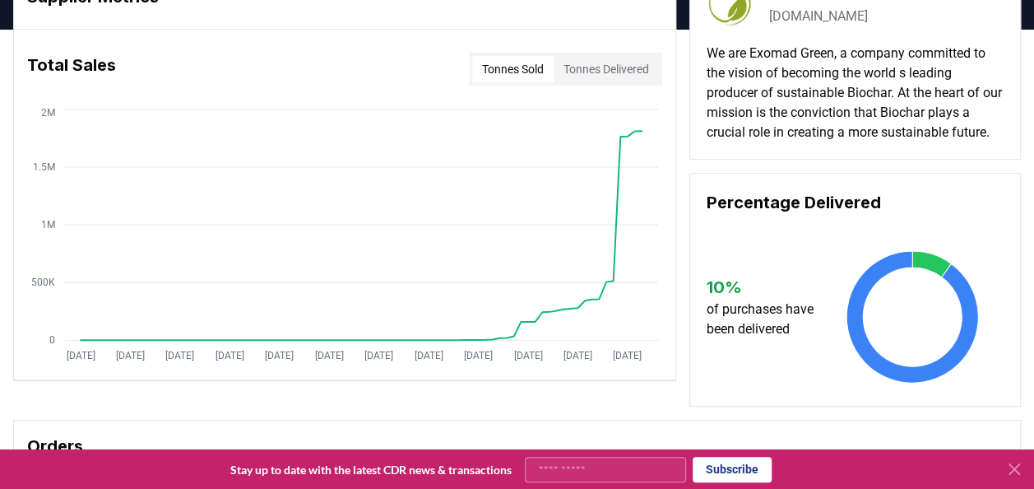
click at [501, 75] on button "Tonnes Sold" at bounding box center [512, 69] width 81 height 26
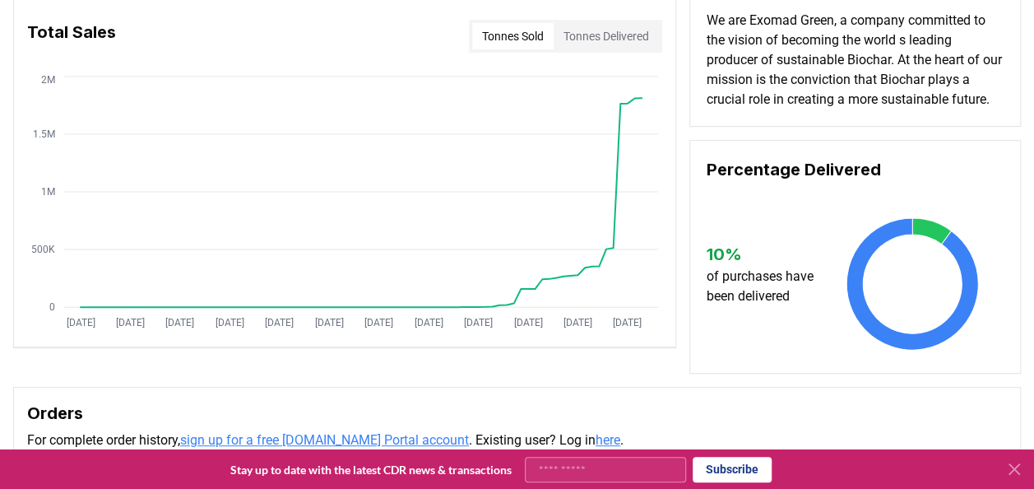
scroll to position [129, 0]
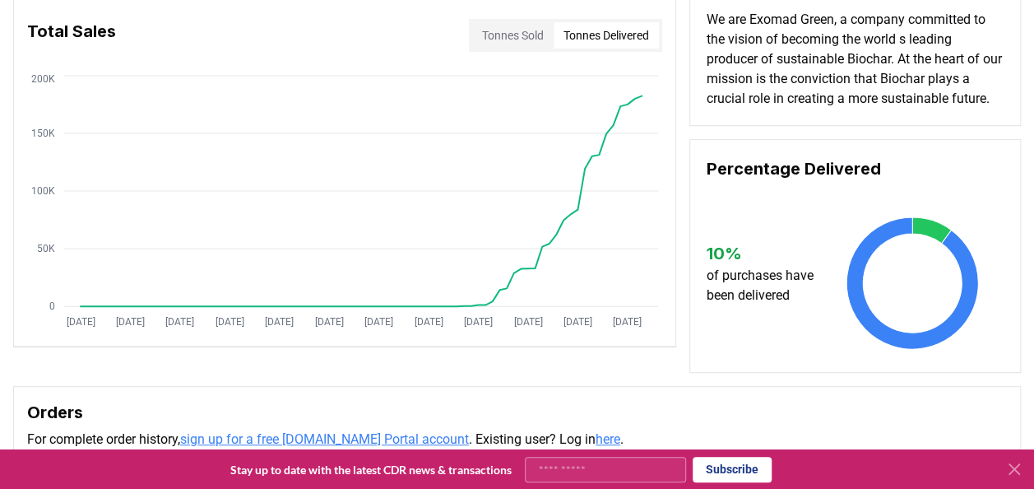
click at [625, 30] on button "Tonnes Delivered" at bounding box center [606, 35] width 105 height 26
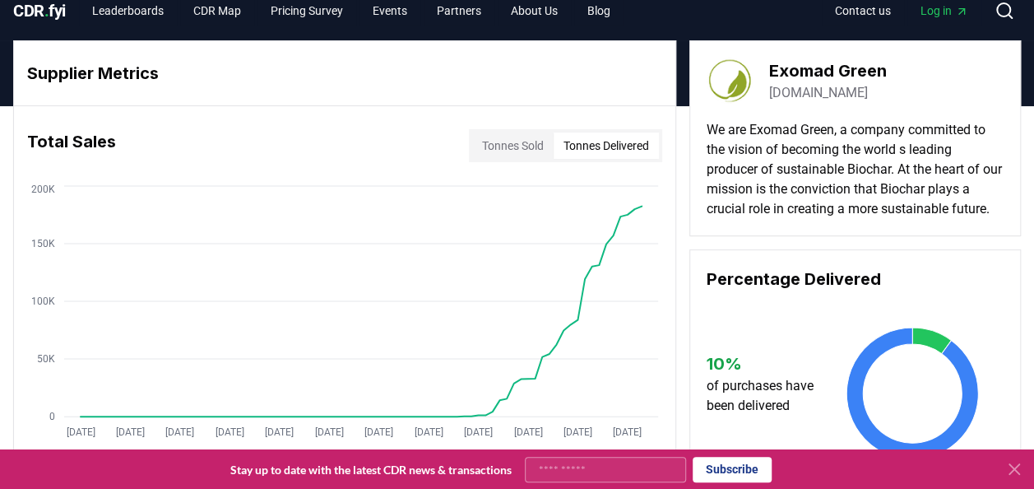
scroll to position [16, 0]
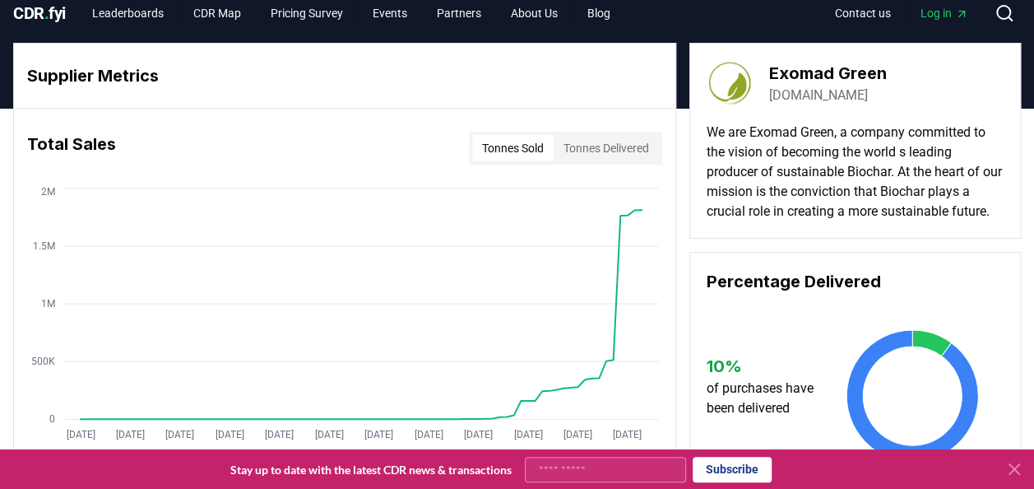
click at [494, 146] on button "Tonnes Sold" at bounding box center [512, 148] width 81 height 26
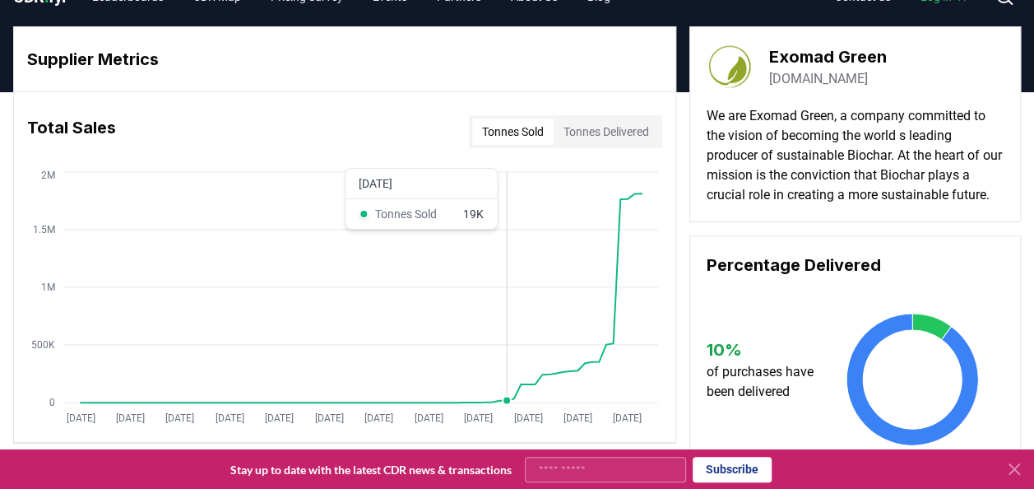
scroll to position [0, 0]
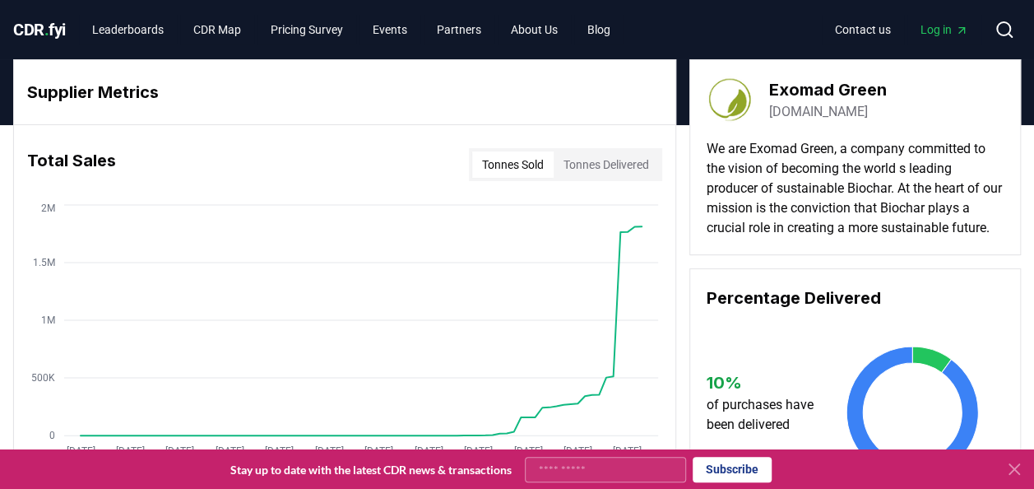
click at [806, 206] on p "We are Exomad Green, a company committed to the vision of becoming the world s …" at bounding box center [855, 188] width 297 height 99
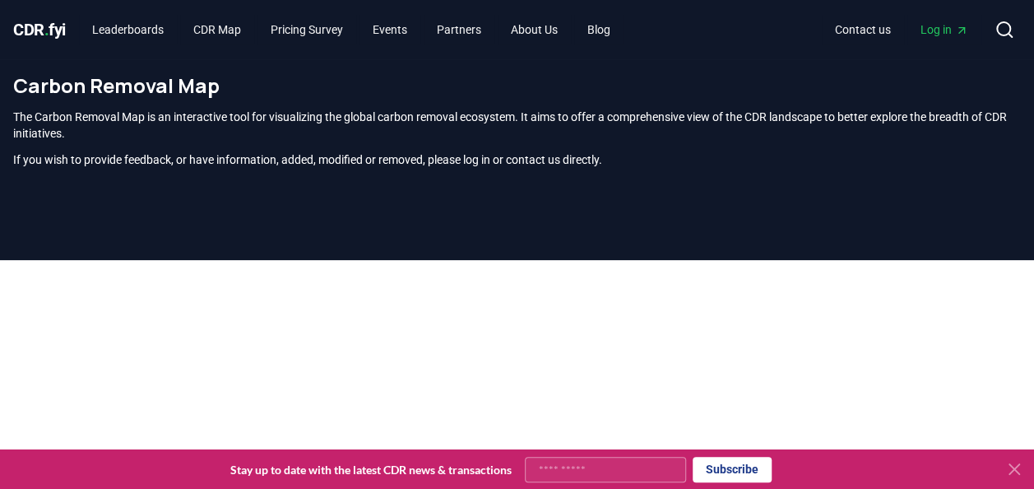
click at [1008, 471] on icon at bounding box center [1014, 469] width 20 height 20
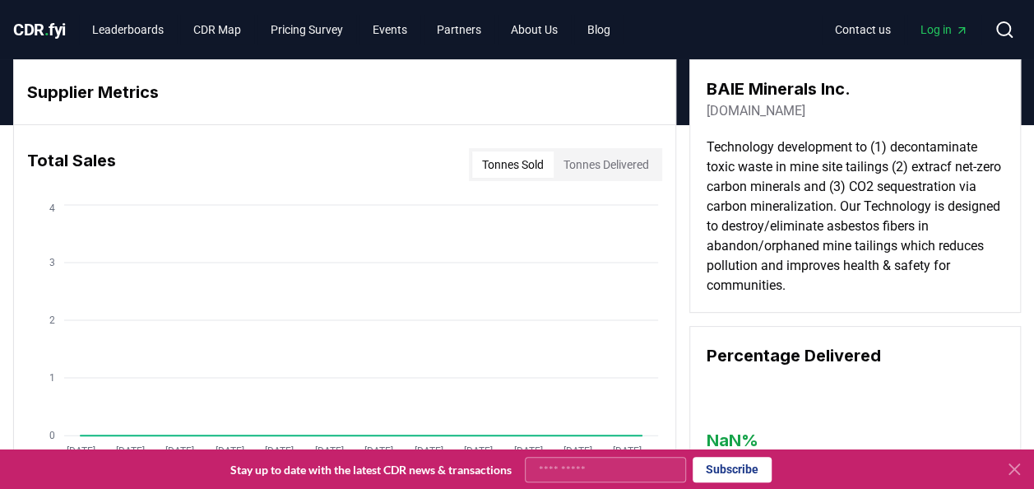
click at [1007, 467] on icon at bounding box center [1014, 469] width 20 height 20
